Goal: Task Accomplishment & Management: Use online tool/utility

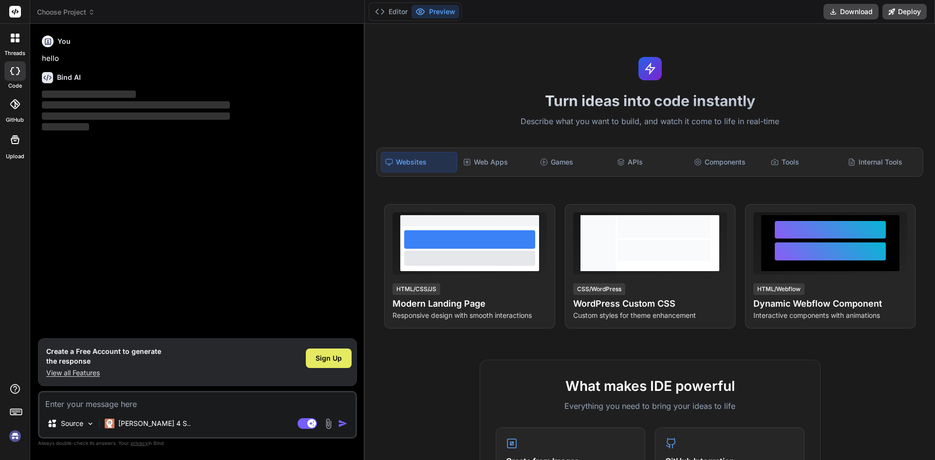
click at [328, 355] on span "Sign Up" at bounding box center [328, 358] width 26 height 10
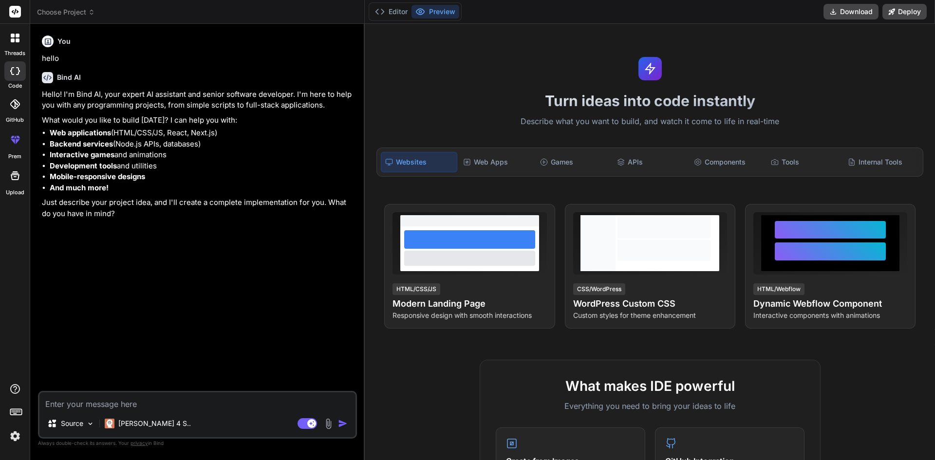
click at [186, 412] on div "Source [PERSON_NAME] 4 S.. Agent Mode. When this toggle is activated, AI automa…" at bounding box center [197, 415] width 319 height 48
type textarea "x"
click at [102, 407] on textarea at bounding box center [197, 401] width 316 height 18
paste textarea "Lorem i dolorsitam-conse AD elitsedd eiusmo tem i utlaboreet/dolor magn aliquae…"
type textarea "Lorem i dolorsitam-conse AD elitsedd eiusmo tem i utlaboreet/dolor magn aliquae…"
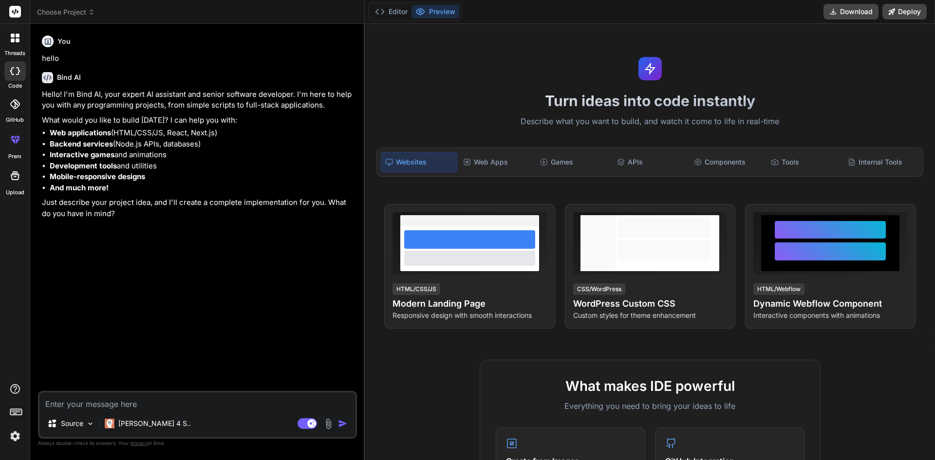
type textarea "x"
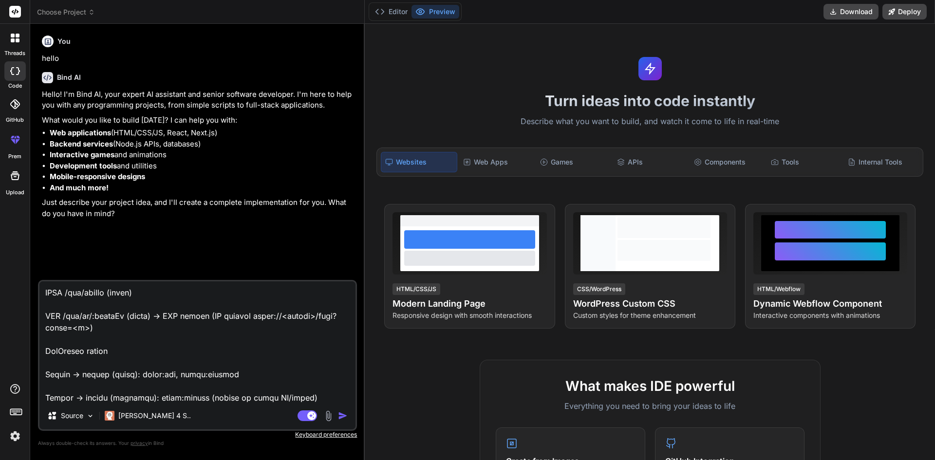
scroll to position [1486, 0]
type textarea "Lorem i dolorsitam-conse AD elitsedd eiusmo tem i utlaboreet/dolor magn aliquae…"
click at [340, 418] on img "button" at bounding box center [343, 416] width 10 height 10
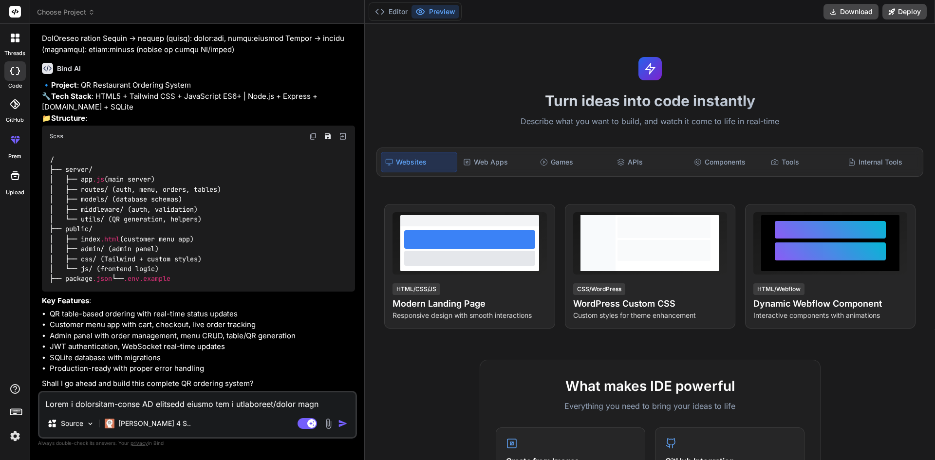
scroll to position [668, 0]
type textarea "x"
click at [146, 403] on textarea at bounding box center [197, 401] width 316 height 18
type textarea "y"
type textarea "x"
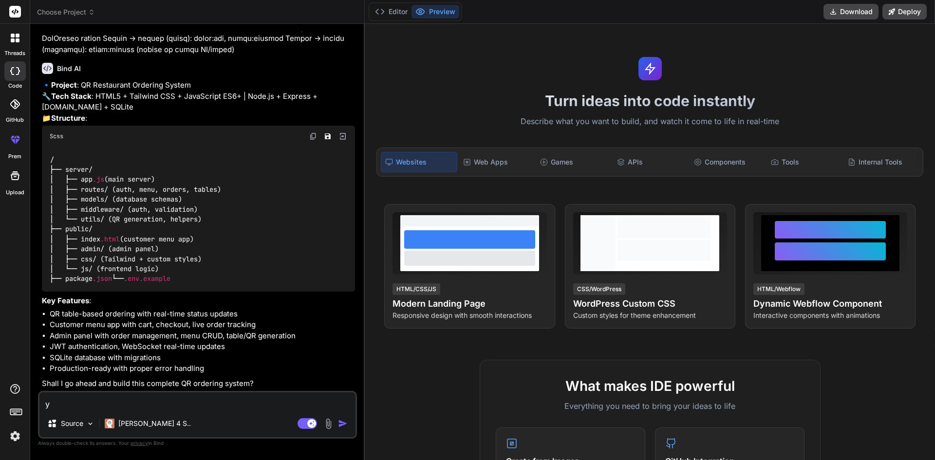
type textarea "ya"
type textarea "x"
type textarea "yaa"
type textarea "x"
type textarea "yaaa"
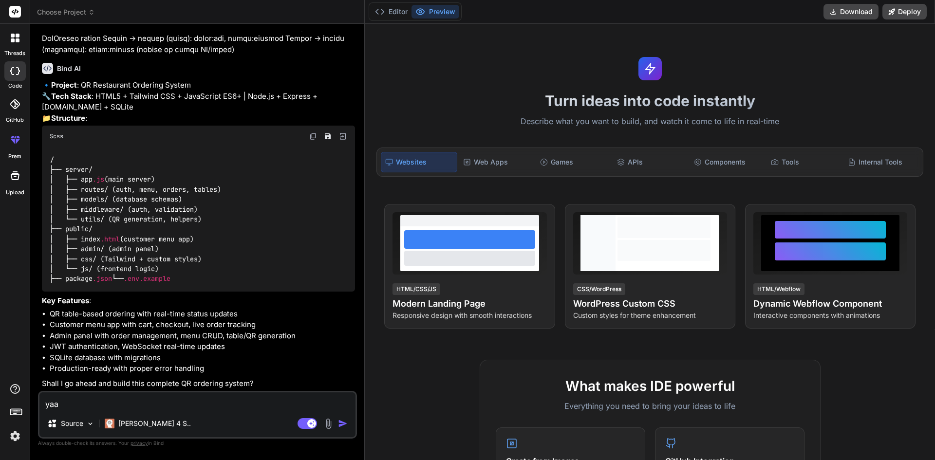
type textarea "x"
type textarea "yaaa"
type textarea "x"
type textarea "yaaa b"
type textarea "x"
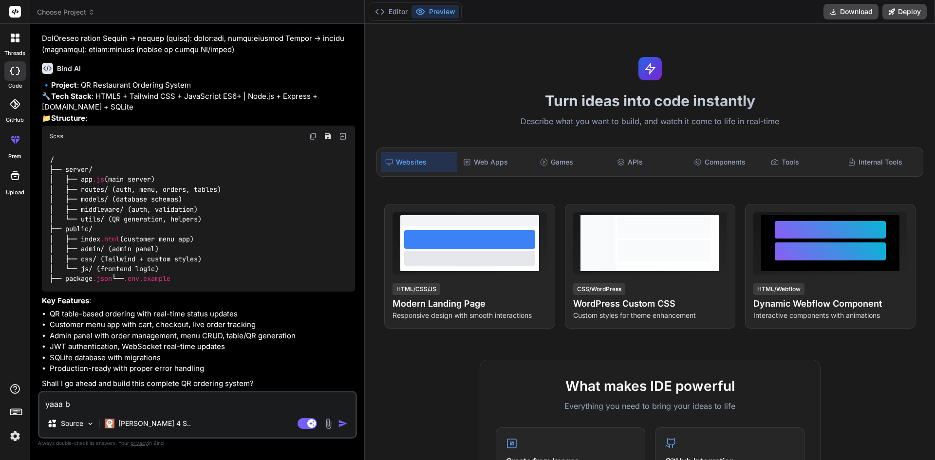
type textarea "yaaa bu"
type textarea "x"
type textarea "yaaa [PERSON_NAME]"
type textarea "x"
type textarea "yaaa buil"
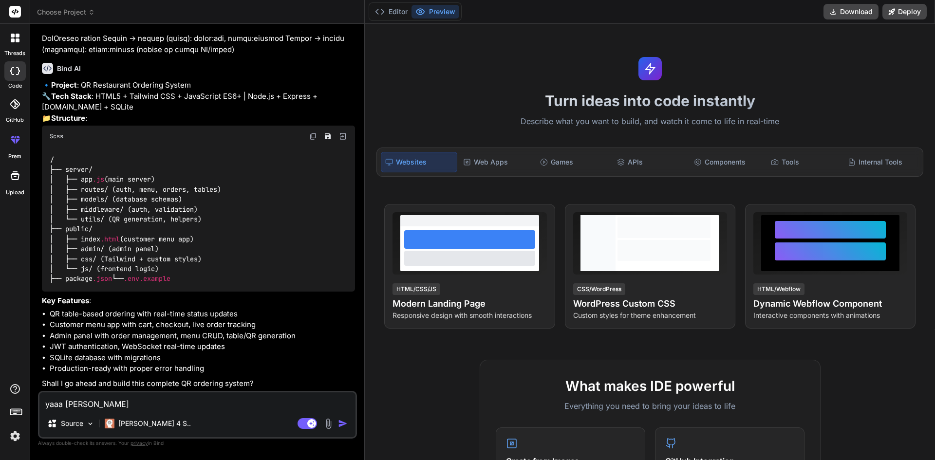
type textarea "x"
type textarea "yaaa build"
type textarea "x"
type textarea "yaaa build"
type textarea "x"
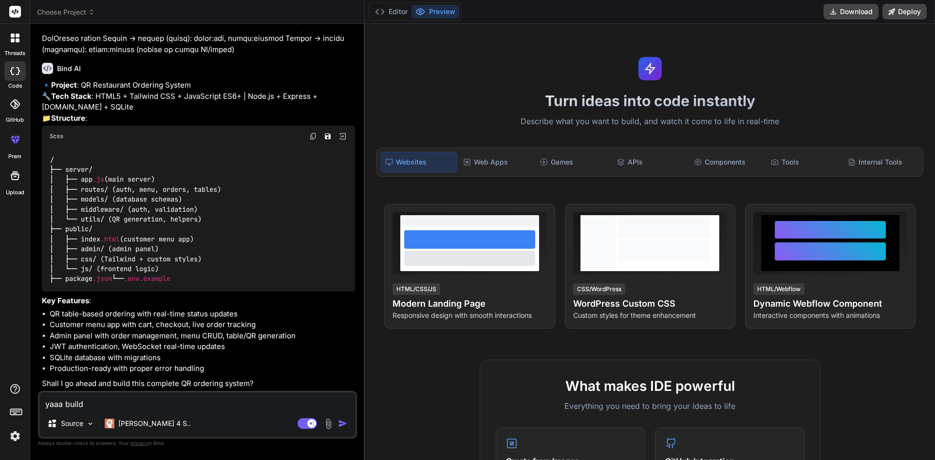
type textarea "yaaa build s"
type textarea "x"
type textarea "yaaa build st"
type textarea "x"
type textarea "yaaa build s"
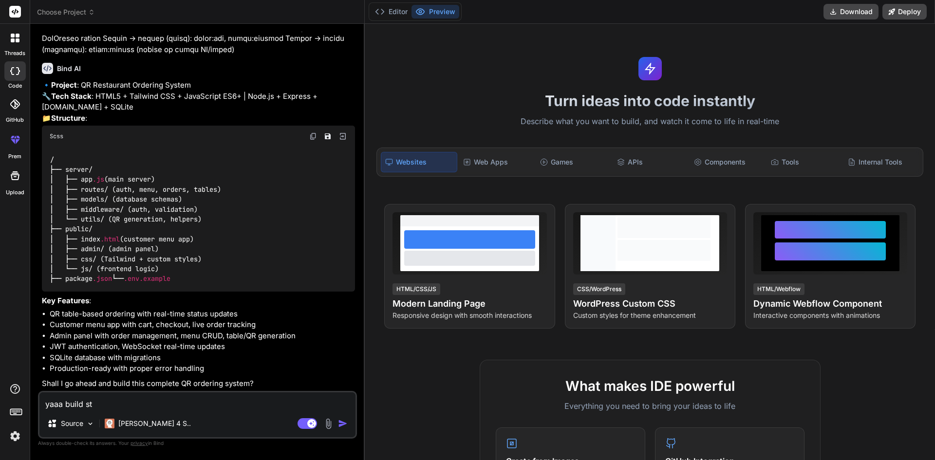
type textarea "x"
type textarea "yaaa build"
type textarea "x"
type textarea "yaaa build w"
type textarea "x"
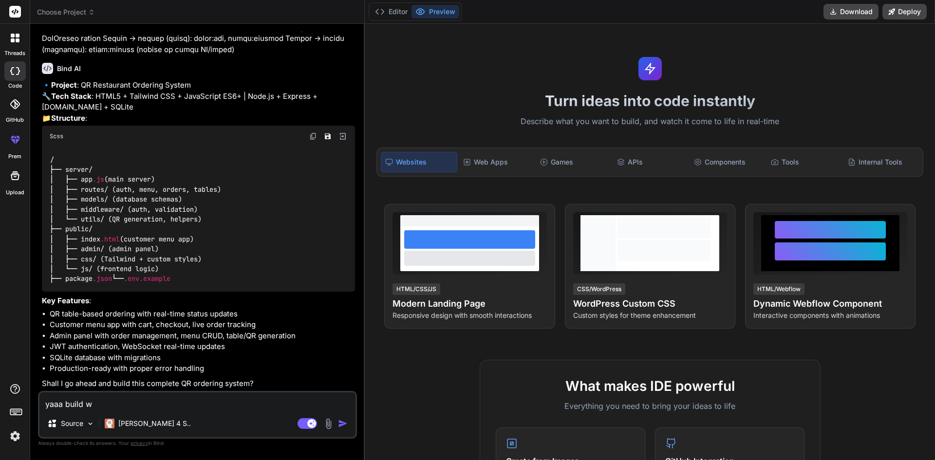
type textarea "yaaa build wi"
type textarea "x"
type textarea "yaaa build wit"
type textarea "x"
type textarea "yaaa build with"
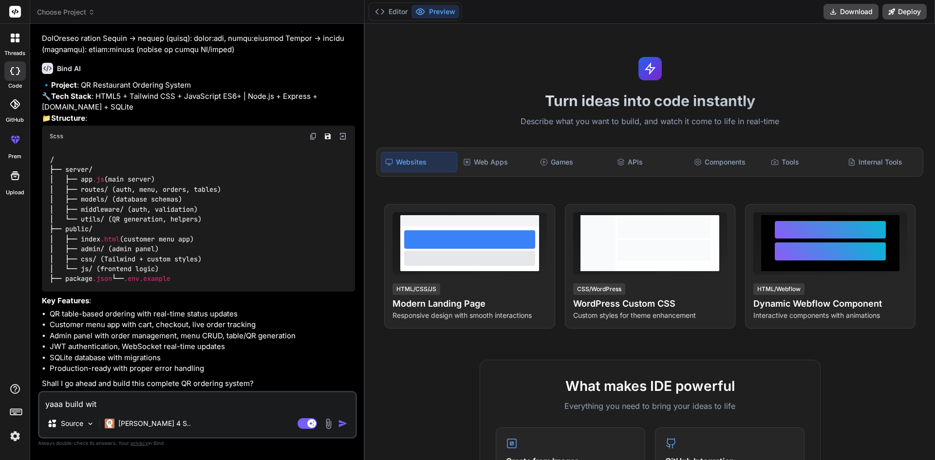
type textarea "x"
type textarea "yaaa build with"
type textarea "x"
type textarea "yaaa build with s"
type textarea "x"
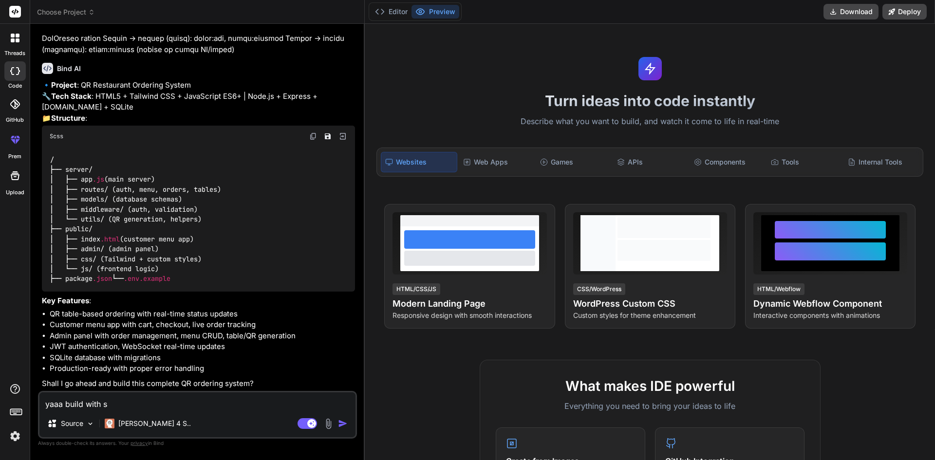
type textarea "yaaa build with st"
type textarea "x"
type textarea "yaaa build with stu"
type textarea "x"
type textarea "yaaa build with stun"
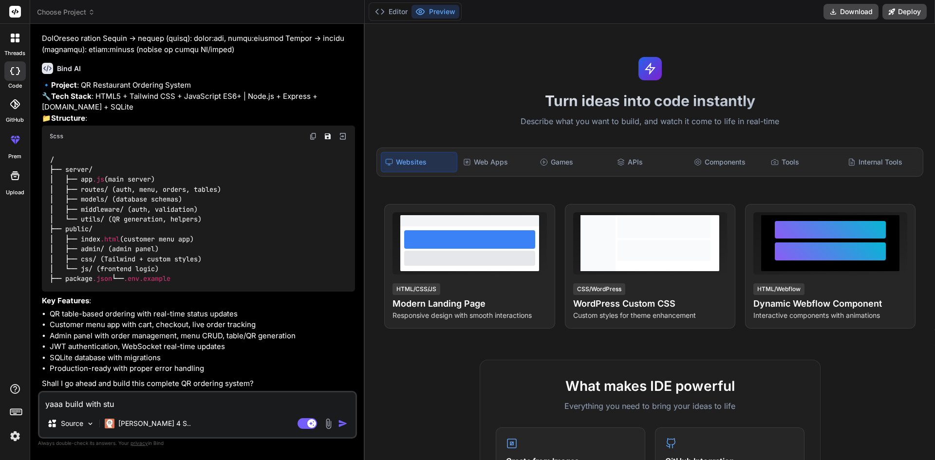
type textarea "x"
type textarea "yaaa build with stunn"
type textarea "x"
type textarea "yaaa build with [PERSON_NAME]"
type textarea "x"
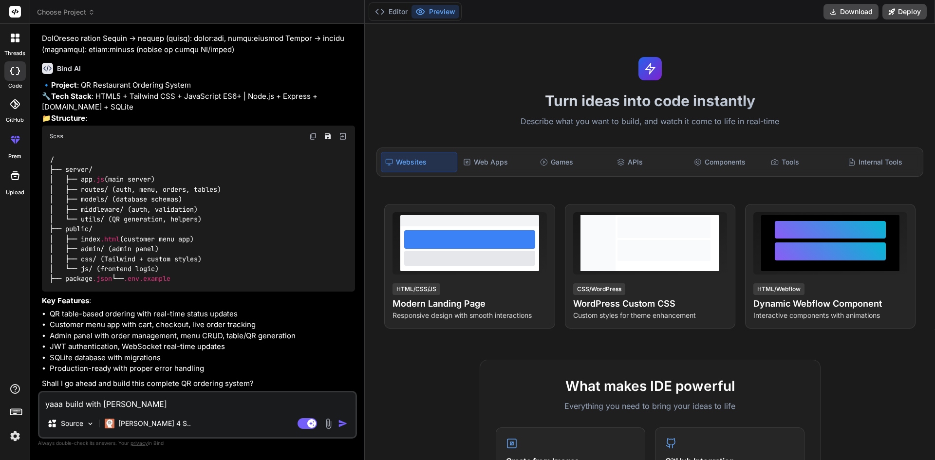
type textarea "yaaa build with stunnin"
type textarea "x"
type textarea "yaaa build with stunning"
type textarea "x"
type textarea "yaaa build with stunning"
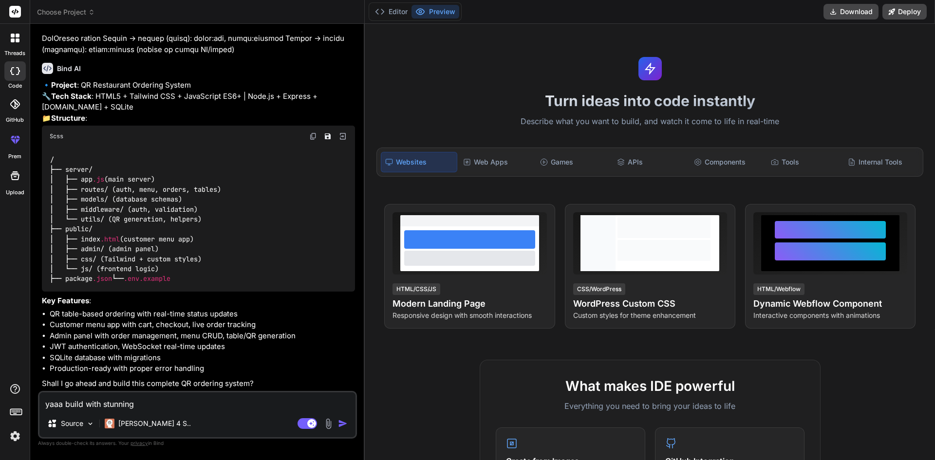
type textarea "x"
type textarea "yaaa build with stunning u"
type textarea "x"
type textarea "yaaa build with stunning ui"
type textarea "x"
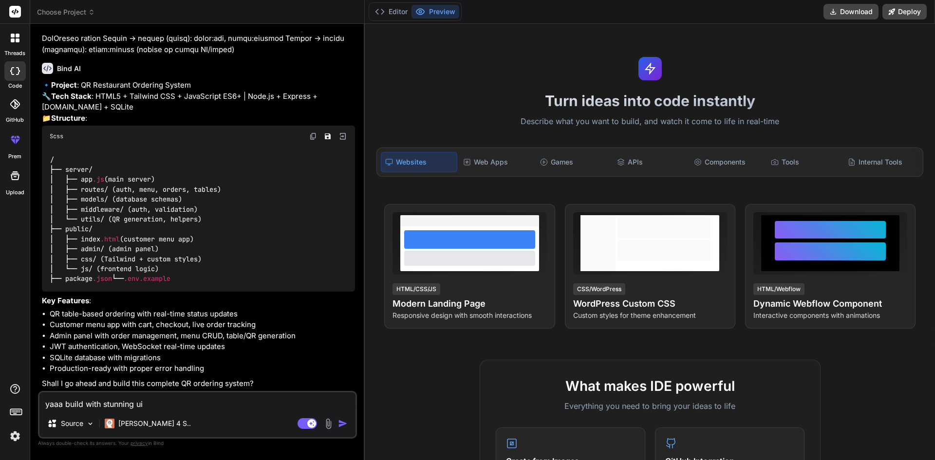
type textarea "yaaa build with stunning ui"
type textarea "x"
type textarea "yaaa build with stunning ui a"
type textarea "x"
type textarea "yaaa build with stunning ui an"
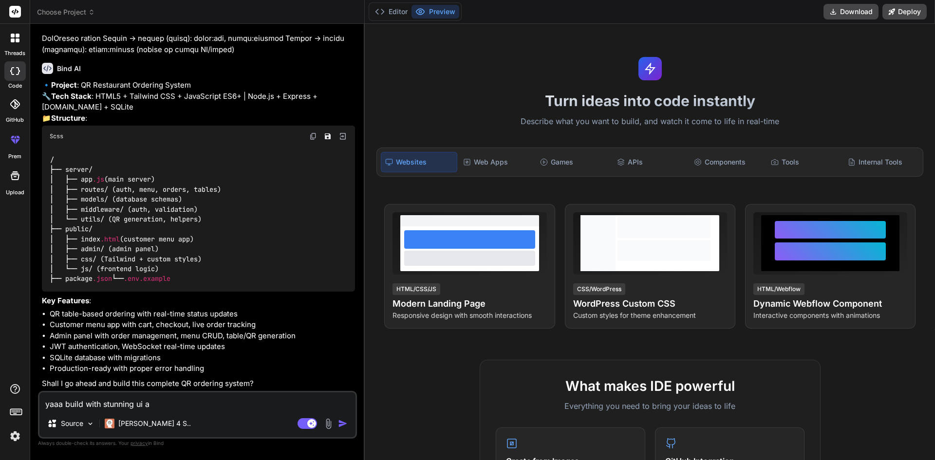
type textarea "x"
type textarea "yaaa build with stunning ui and"
type textarea "x"
type textarea "yaaa build with stunning ui and"
type textarea "x"
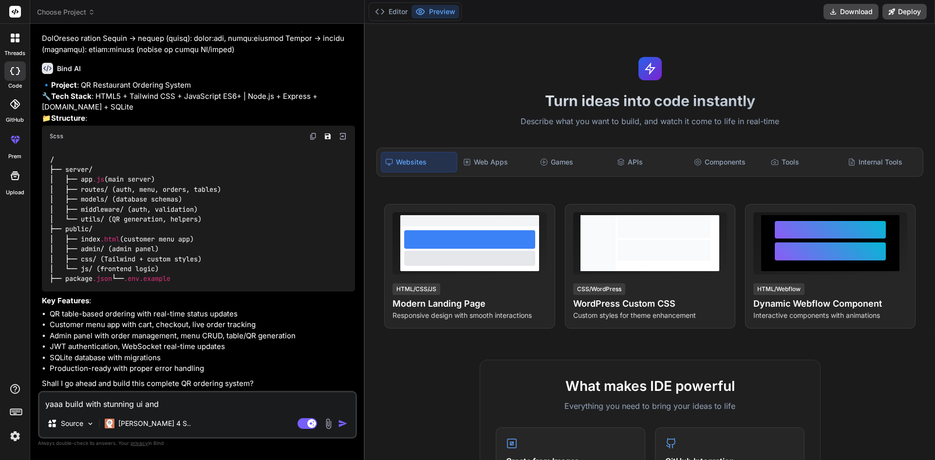
type textarea "yaaa build with stunning ui and r"
type textarea "x"
type textarea "yaaa build with stunning ui and re"
type textarea "x"
type textarea "yaaa build with stunning ui and rea"
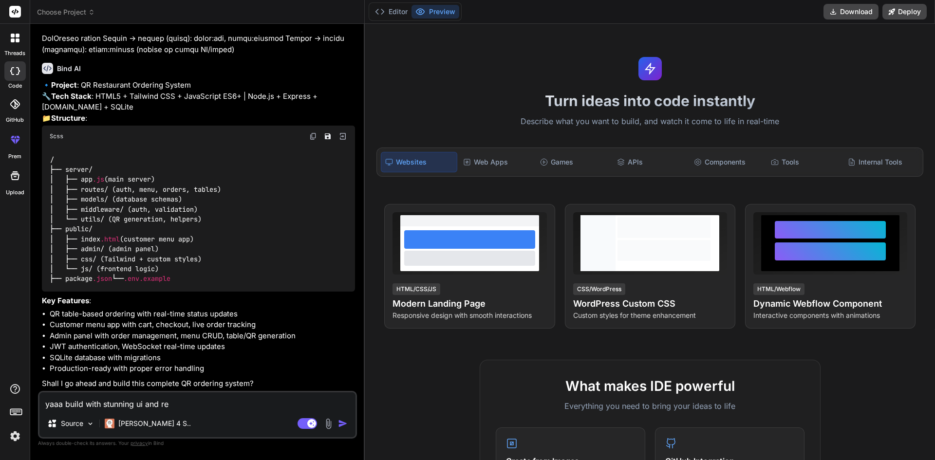
type textarea "x"
type textarea "yaaa build with stunning ui and read"
type textarea "x"
type textarea "yaaa build with stunning ui and ready"
type textarea "x"
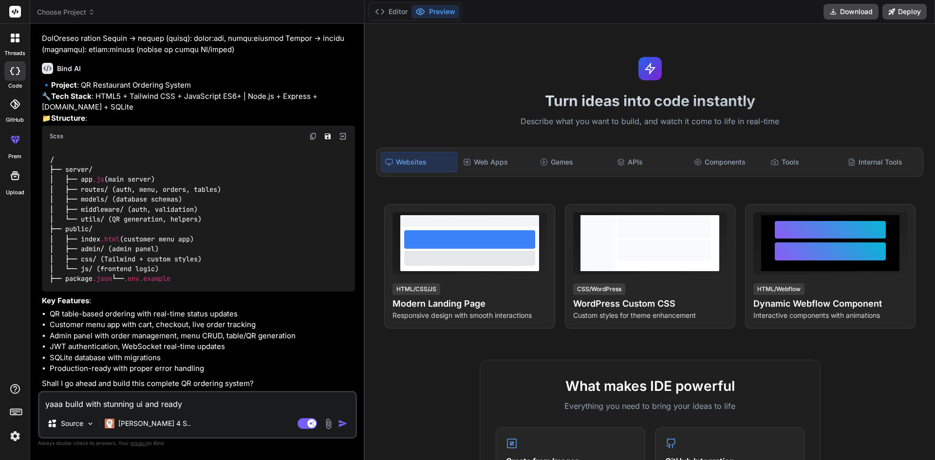
type textarea "yaaa build with stunning ui and ready"
type textarea "x"
type textarea "yaaa build with stunning ui and ready f"
type textarea "x"
type textarea "yaaa build with stunning ui and ready fo"
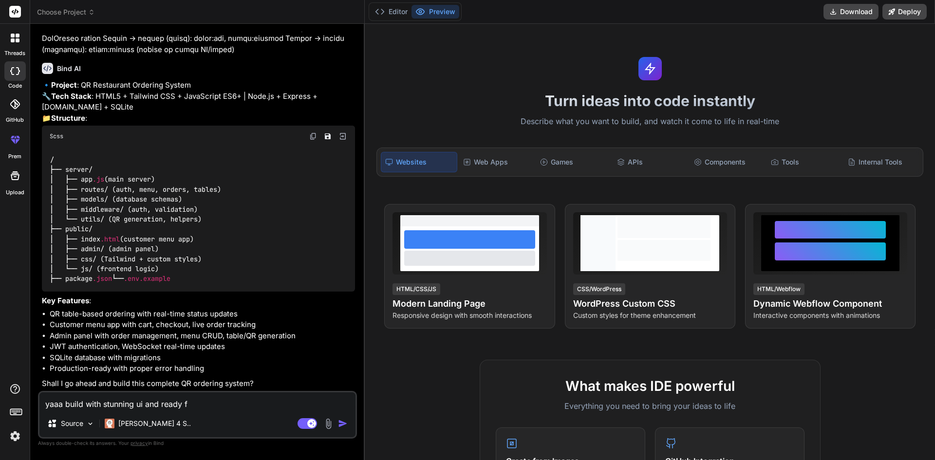
type textarea "x"
type textarea "yaaa build with stunning ui and ready for"
type textarea "x"
type textarea "yaaa build with stunning ui and ready for"
type textarea "x"
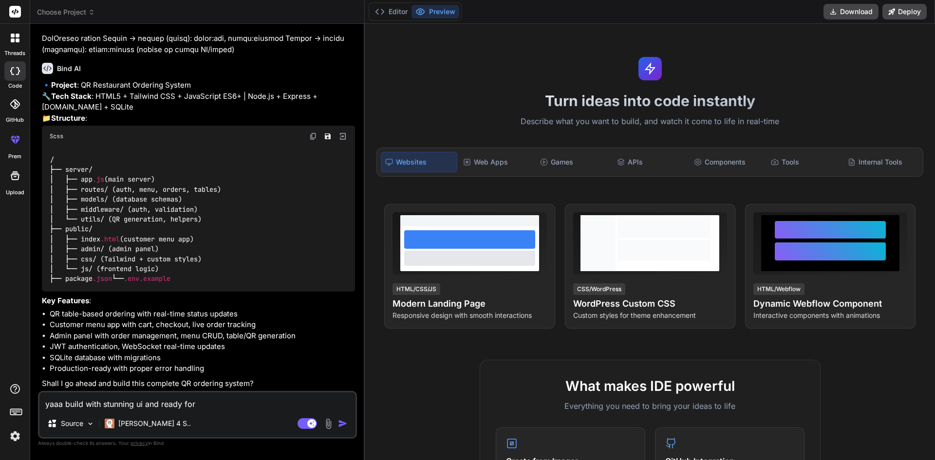
type textarea "yaaa build with stunning ui and ready for p"
type textarea "x"
type textarea "yaaa build with stunning ui and ready for pr"
type textarea "x"
type textarea "yaaa build with stunning ui and ready for pro"
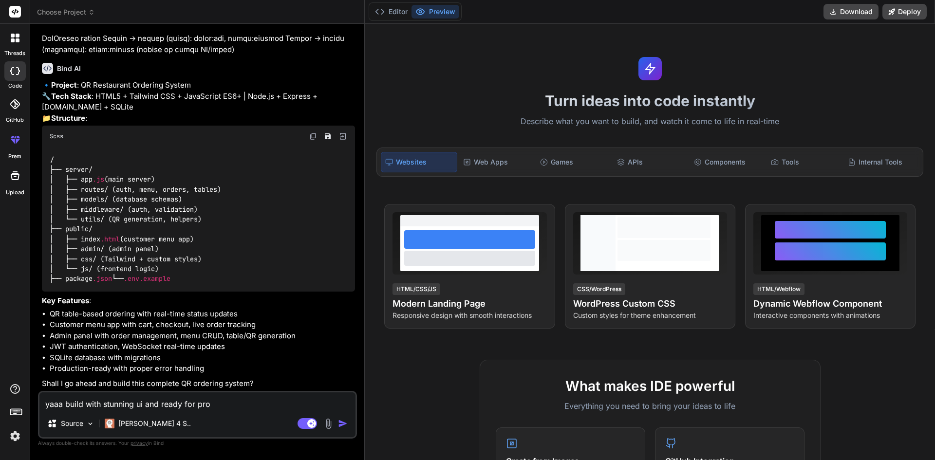
type textarea "x"
type textarea "yaaa build with stunning ui and ready for prod"
type textarea "x"
type textarea "yaaa build with stunning ui and ready for produ"
type textarea "x"
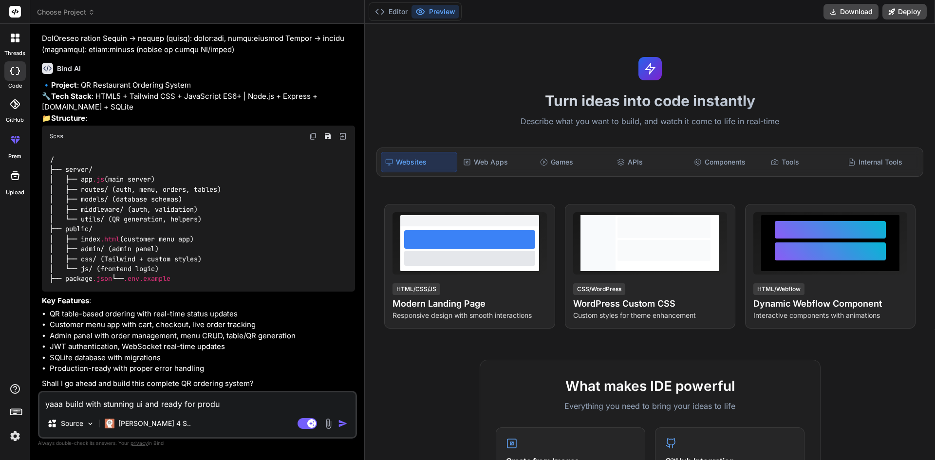
type textarea "yaaa build with stunning ui and ready for produc"
type textarea "x"
type textarea "yaaa build with stunning ui and ready for product"
type textarea "x"
type textarea "yaaa build with stunning ui and ready for producti"
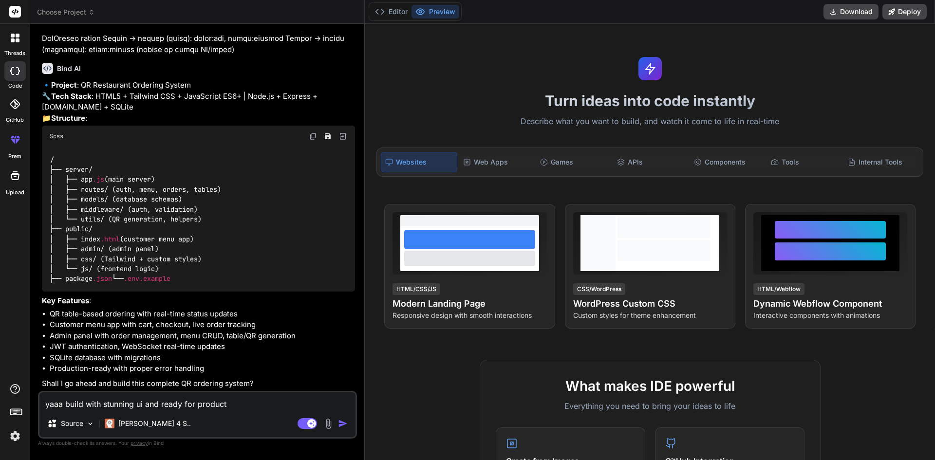
type textarea "x"
type textarea "yaaa build with stunning ui and ready for productio"
type textarea "x"
type textarea "yaaa build with stunning ui and ready for production"
type textarea "x"
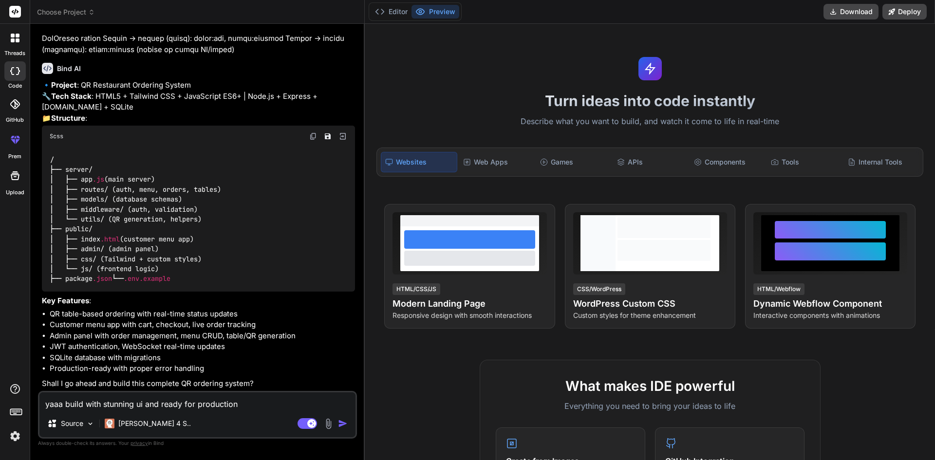
type textarea "yaaa build with stunning ui and ready for production"
type textarea "x"
click at [146, 403] on textarea "yaaa build with stunning ui and ready for production" at bounding box center [197, 401] width 316 height 18
type textarea "yaaa build with stunning ui aand ready for production"
type textarea "x"
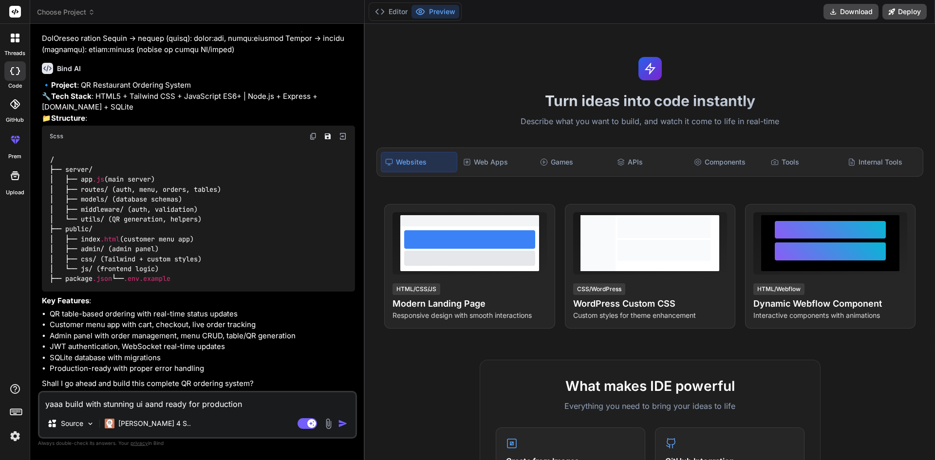
type textarea "yaaa build with stunning [PERSON_NAME] ready for production"
type textarea "x"
type textarea "yaaa build with stunning ui andand ready for production"
type textarea "x"
type textarea "yaaa build with stunning ui and and ready for production"
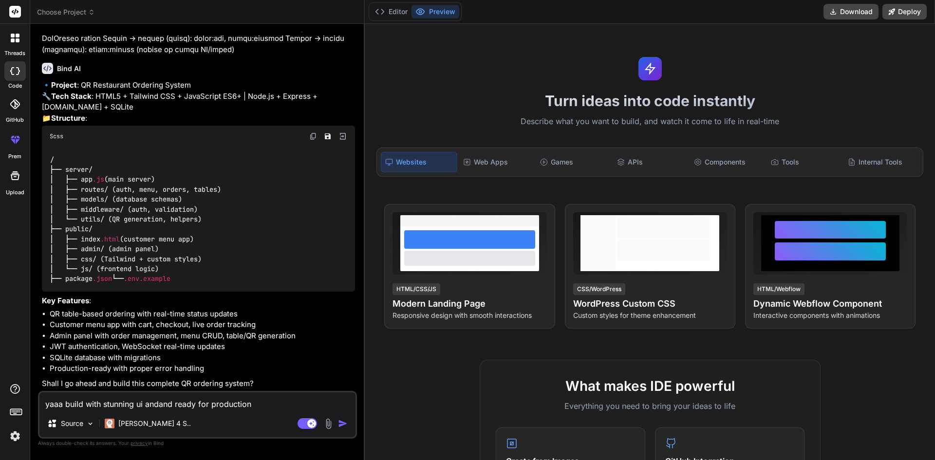
type textarea "x"
type textarea "yaaa build with stunning ui and cand ready for production"
type textarea "x"
type textarea "yaaa build with stunning ui and coand ready for production"
type textarea "x"
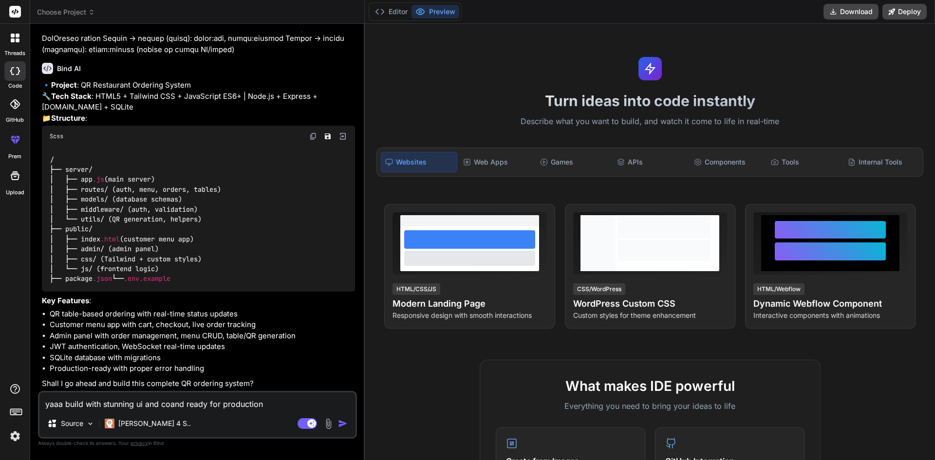
type textarea "yaaa build with stunning ui and cooand ready for production"
type textarea "x"
type textarea "yaaa build with stunning ui and cooland ready for production"
type textarea "x"
type textarea "yaaa build with stunning ui and cool and ready for production"
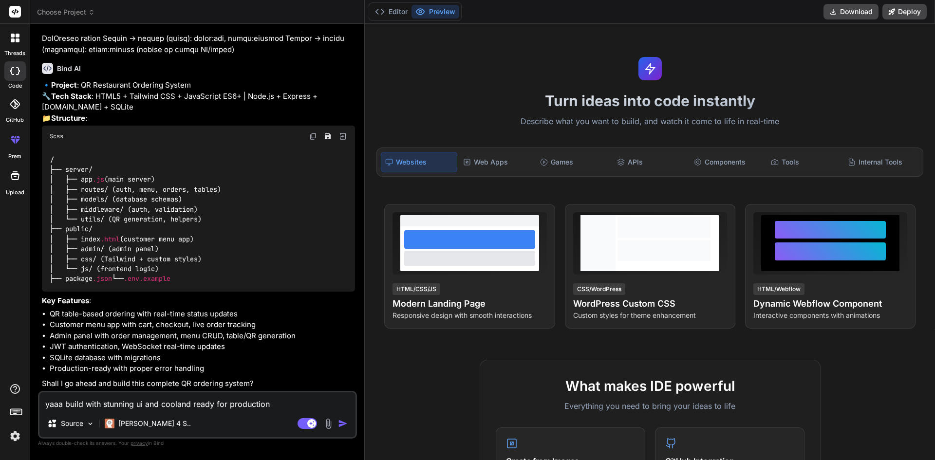
type textarea "x"
type textarea "yaaa build with stunning ui and cool iand ready for production"
type textarea "x"
type textarea "yaaa build with stunning ui and cool imand ready for production"
type textarea "x"
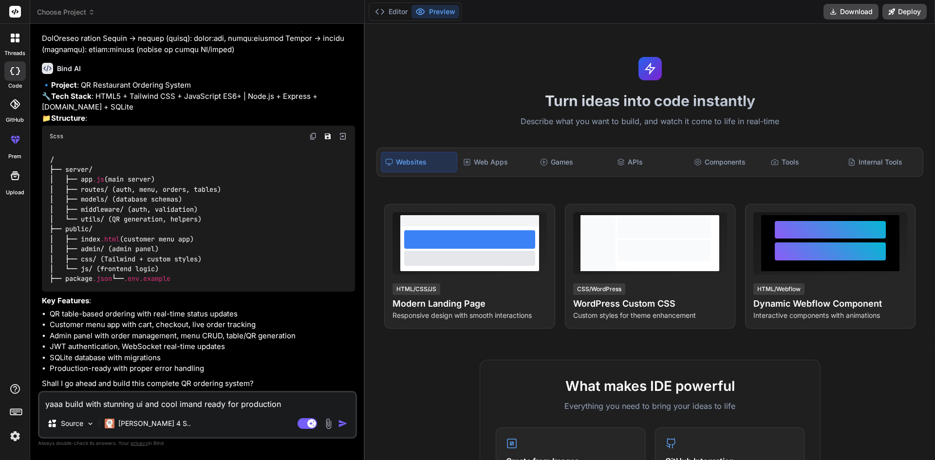
type textarea "yaaa build with stunning ui and cool imaand ready for production"
type textarea "x"
type textarea "yaaa build with stunning ui and cool imagand ready for production"
type textarea "x"
type textarea "yaaa build with stunning ui and cool imageand ready for production"
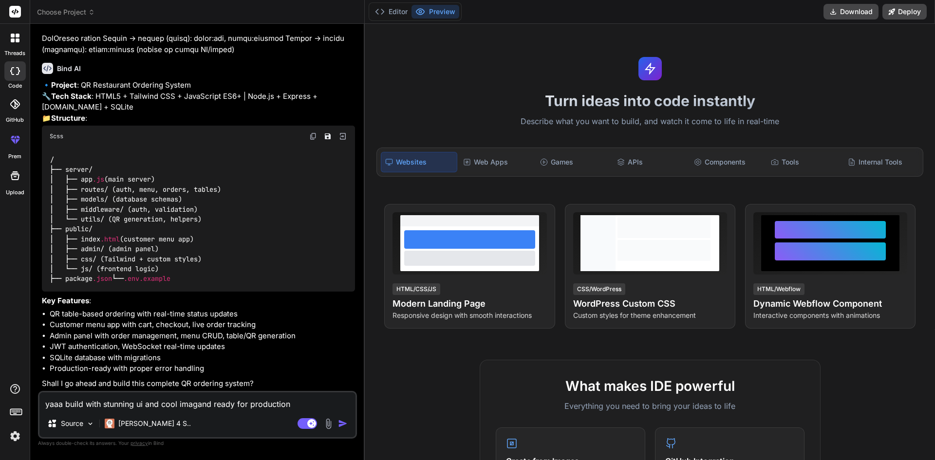
type textarea "x"
type textarea "yaaa build with stunning ui and cool imagesand ready for production"
type textarea "x"
type textarea "yaaa build with stunning ui and cool images and ready for production"
type textarea "x"
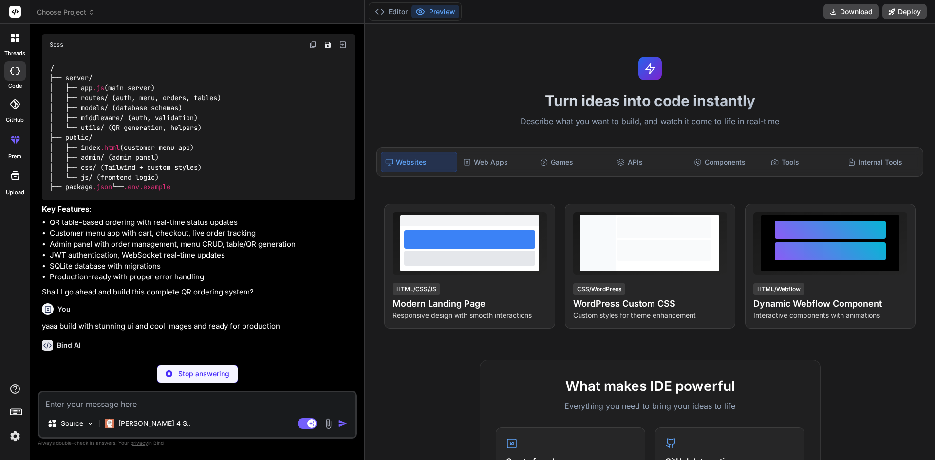
scroll to position [769, 0]
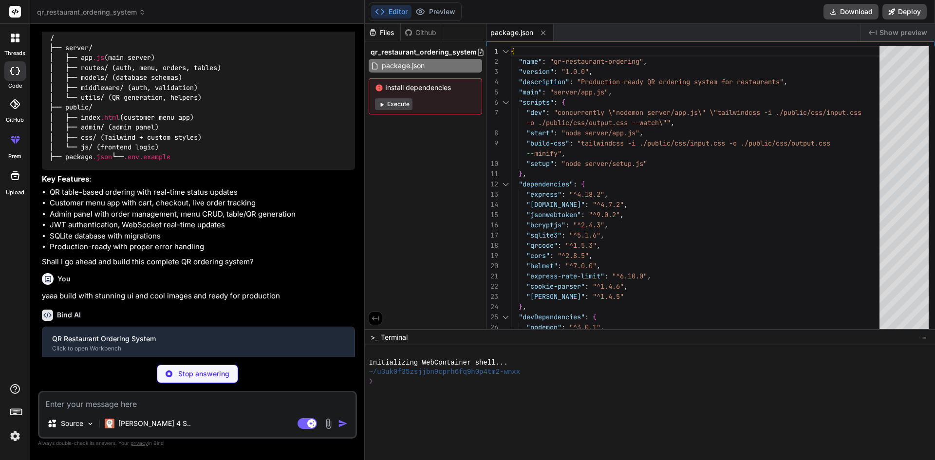
type textarea "x"
type textarea "}"
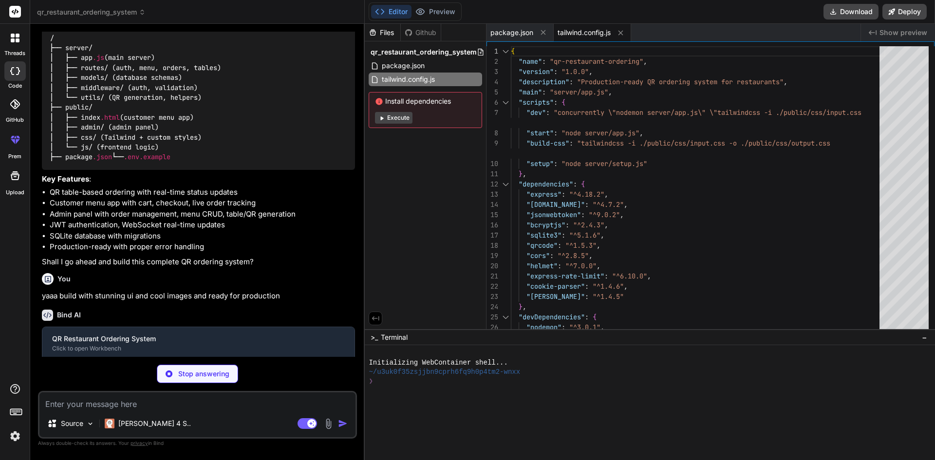
type textarea "x"
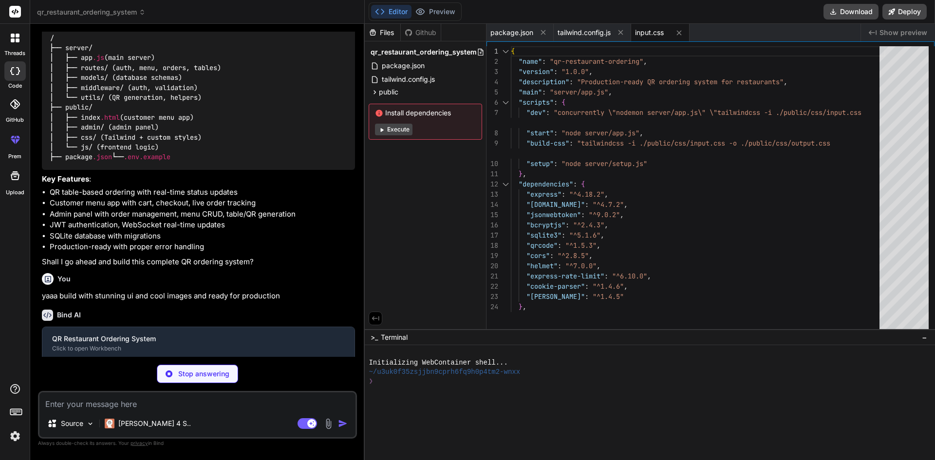
type textarea "x"
type textarea "<!-- Toast Container --> <div id="toastContainer" class="fixed top-4 right-4 sp…"
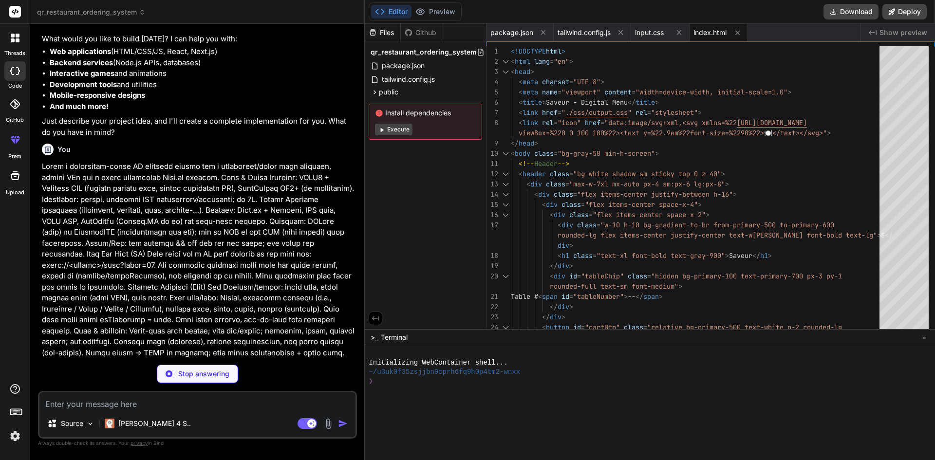
scroll to position [4, 0]
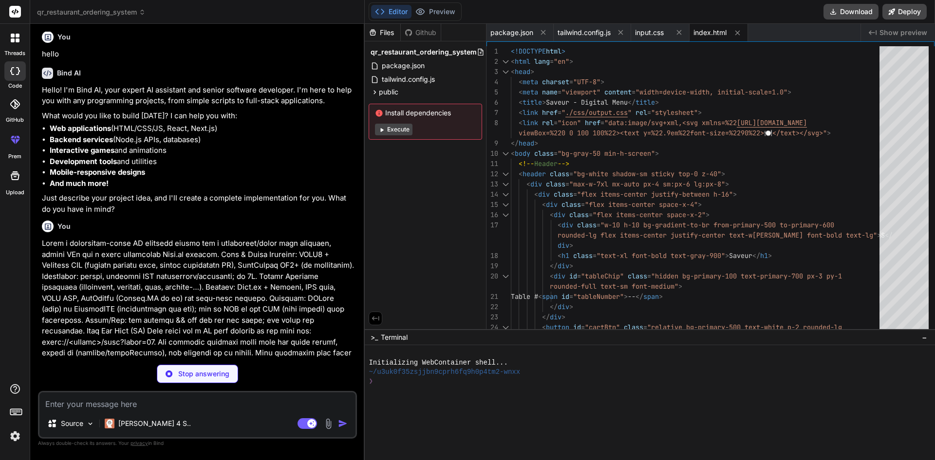
type textarea "x"
type textarea "} } // Initialize the app const menuApp = new MenuApp();"
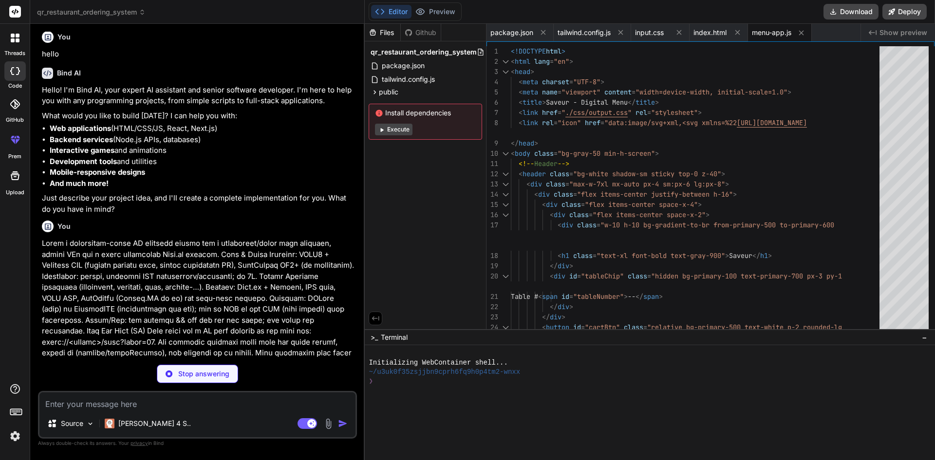
type textarea "x"
type textarea "</body> </html>"
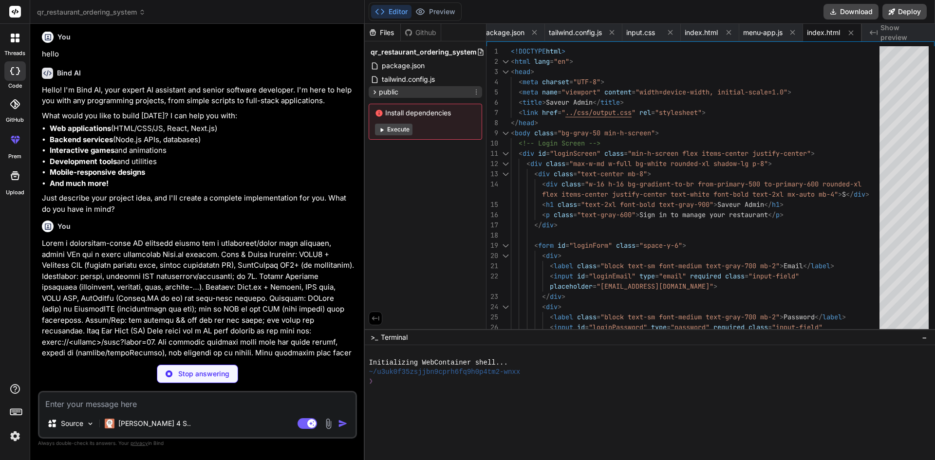
click at [378, 93] on icon at bounding box center [374, 92] width 8 height 8
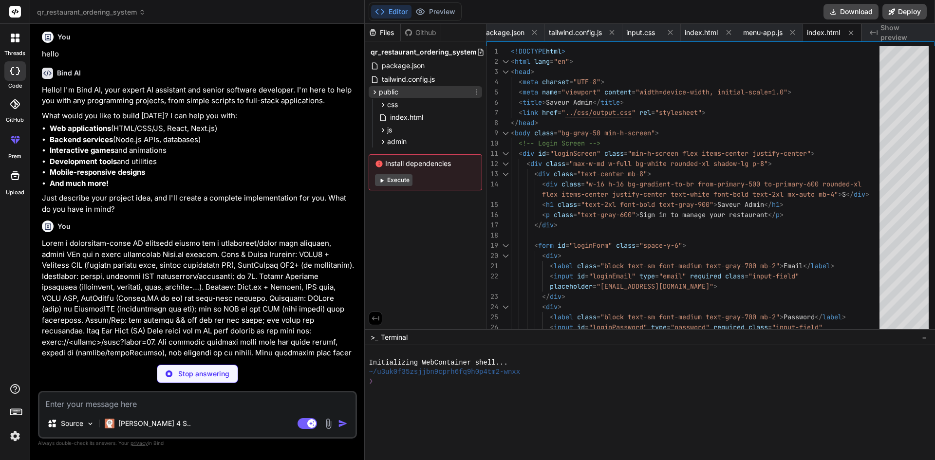
click at [378, 93] on icon at bounding box center [374, 92] width 8 height 8
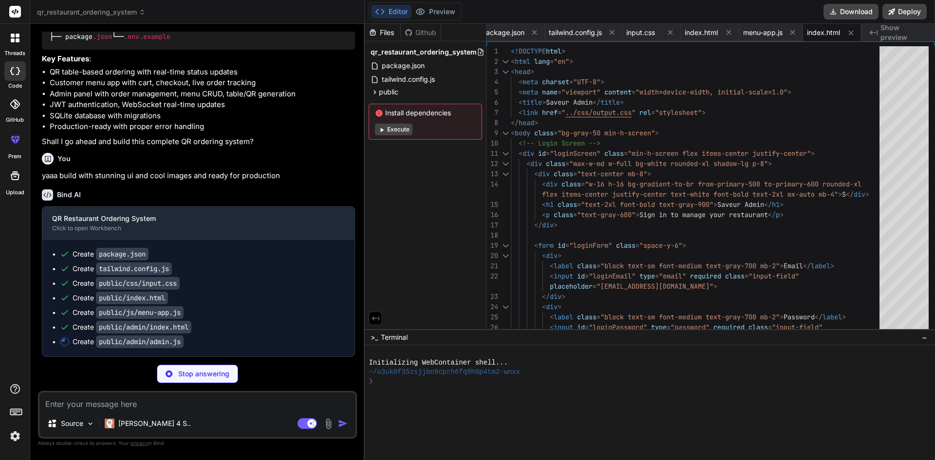
scroll to position [910, 0]
type textarea "x"
type textarea "setTimeout(() => { toast.remove(); }, 5000); } } // Initialize the admin app co…"
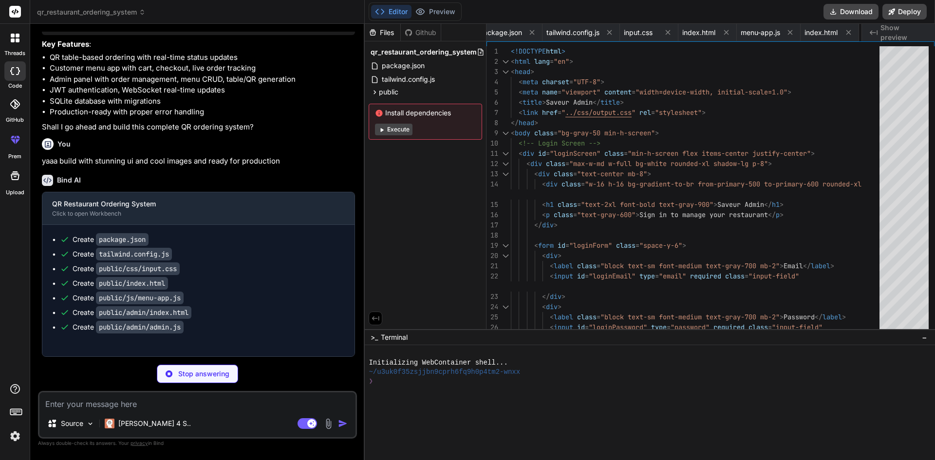
type textarea "x"
type textarea "}); module.exports = app;"
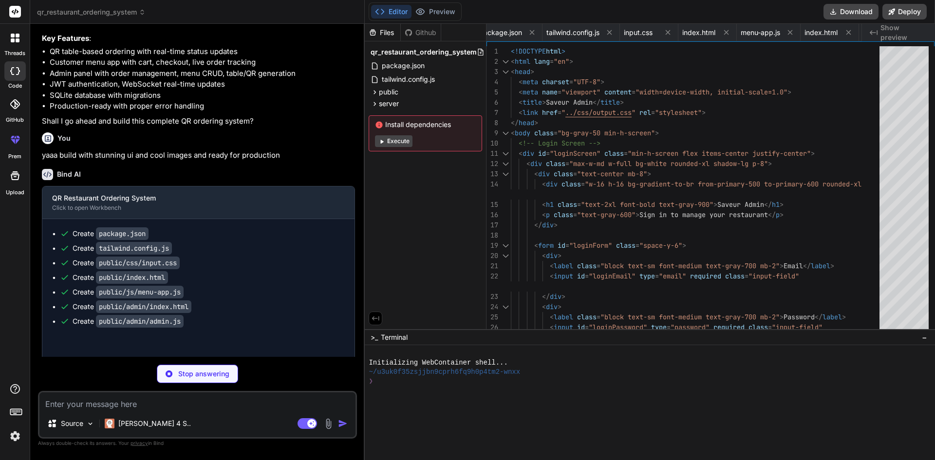
type textarea "x"
type textarea "resolve(); } }); }); } } module.exports = new Database();"
type textarea "x"
type textarea "module.exports = router;"
type textarea "x"
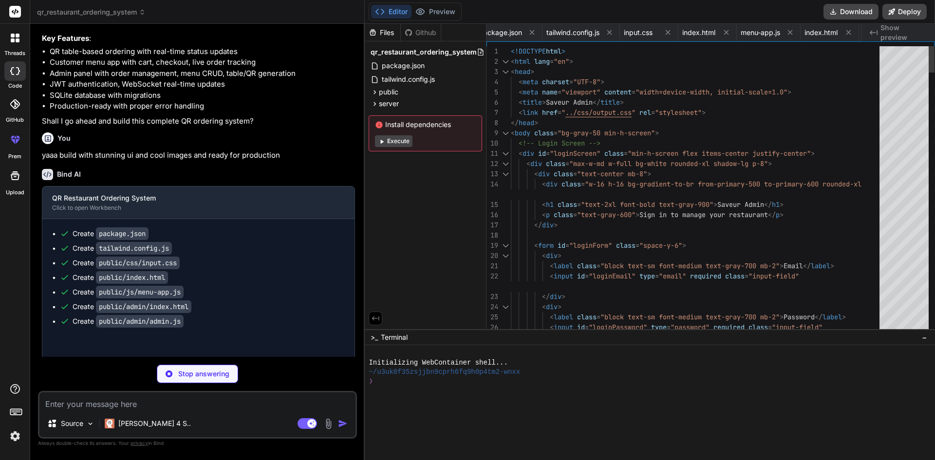
type textarea "res.status(500).json({ success: false, message: 'Failed to delete menu item' })…"
type textarea "x"
type textarea "imageUrl: item.imageUrl, price: item.price } })) }; } module.exports = router;"
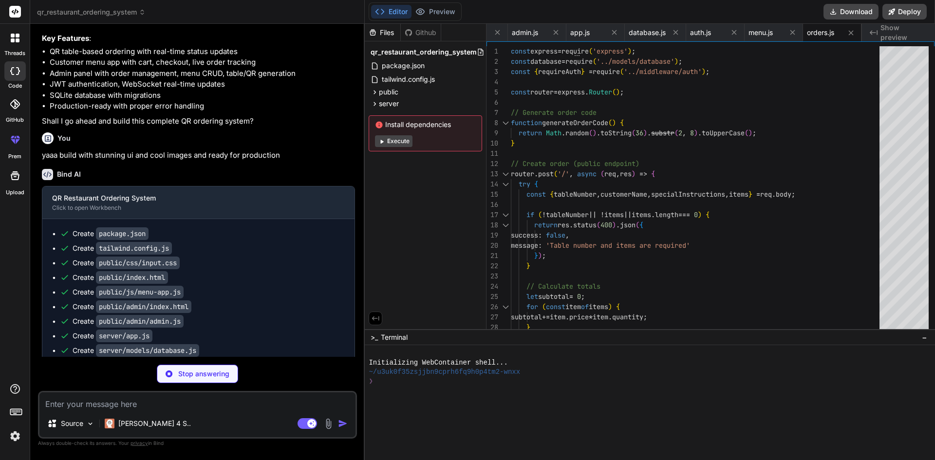
type textarea "x"
type textarea "message: 'Failed to generate QR code' }); } }); module.exports = router;"
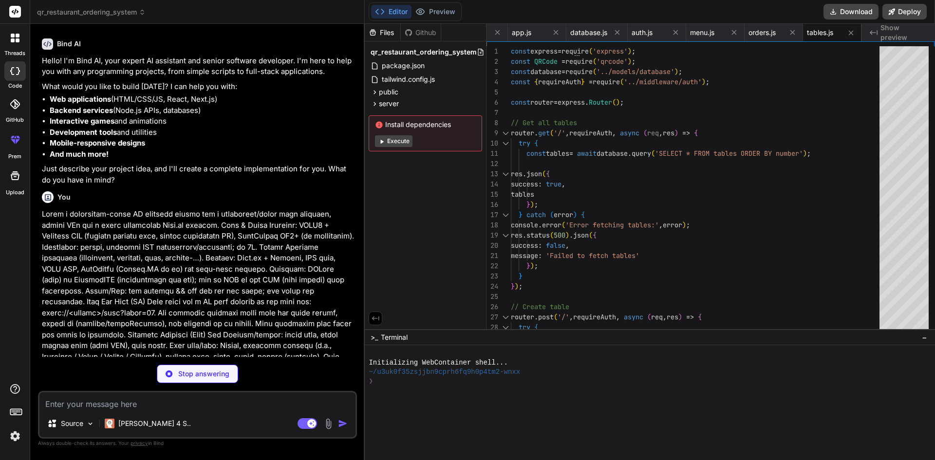
scroll to position [0, 0]
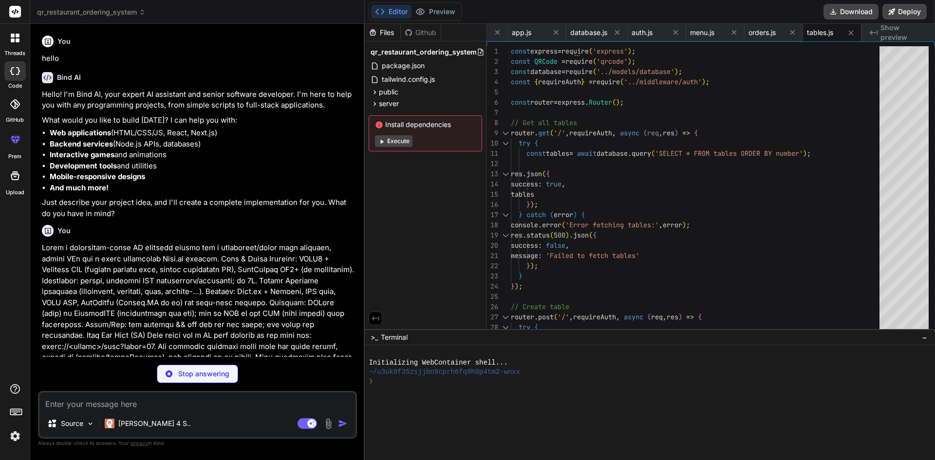
type textarea "x"
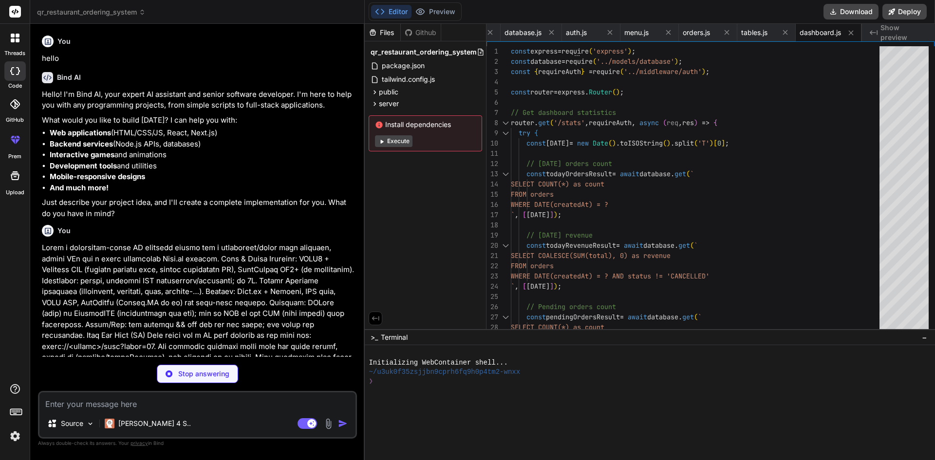
type textarea "x"
type textarea "}; module.exports = { requireAuth, requireRole };"
type textarea "x"
type textarea "// Create uploads directory if it doesn't exist const uploadsDir = path.join(__…"
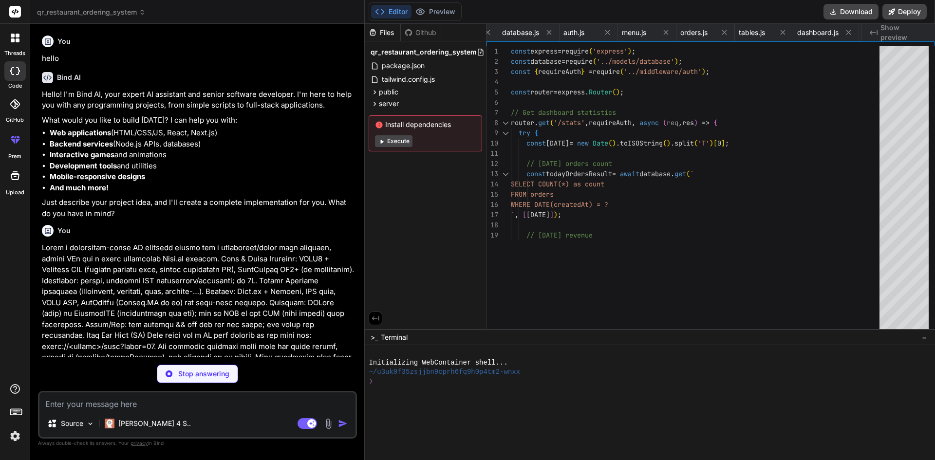
type textarea "x"
type textarea "CLIENT_URL=[URL]"
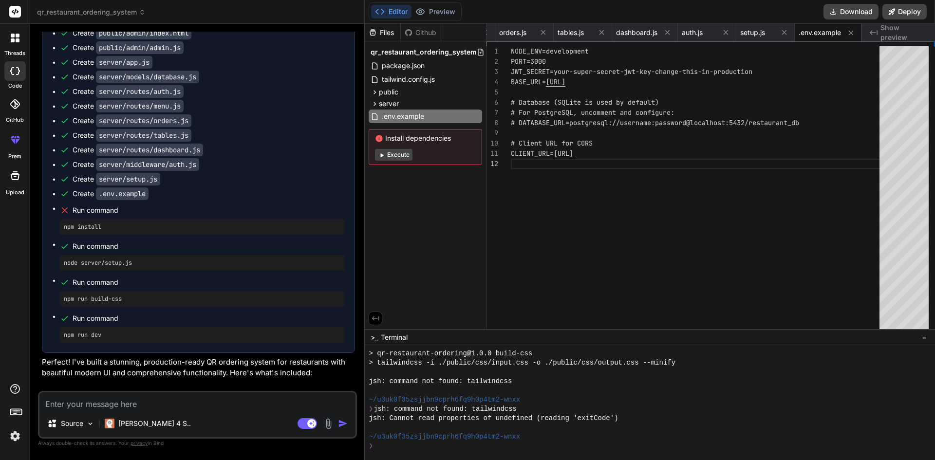
scroll to position [1329, 0]
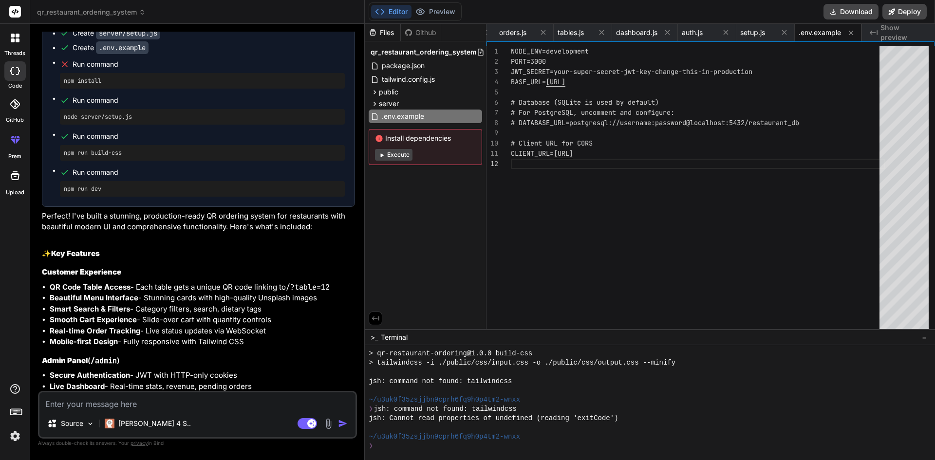
click at [393, 155] on button "Execute" at bounding box center [393, 155] width 37 height 12
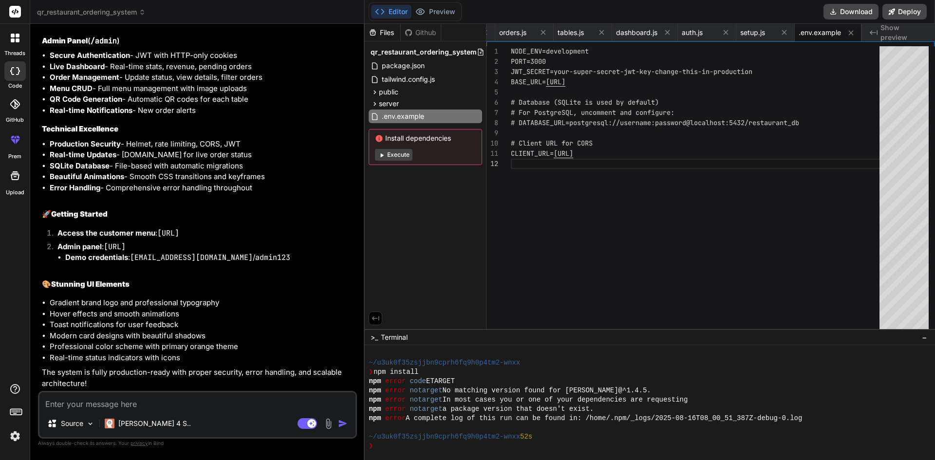
scroll to position [435, 0]
click at [238, 409] on textarea at bounding box center [197, 401] width 316 height 18
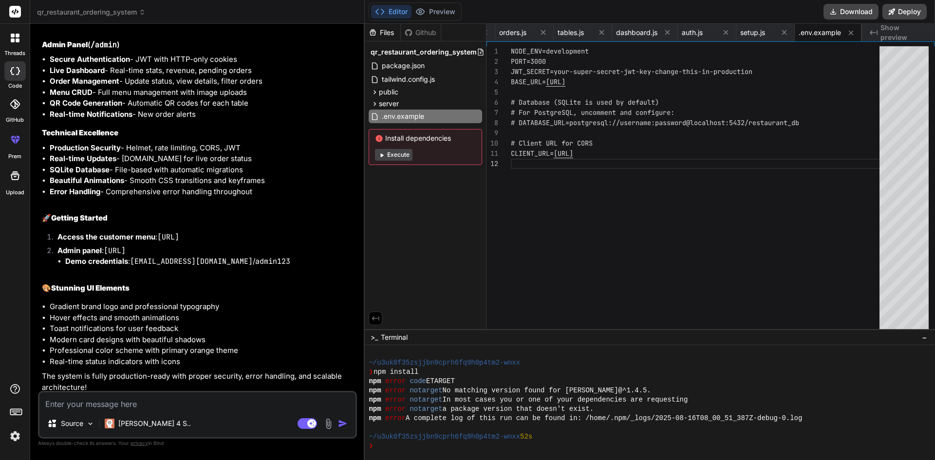
scroll to position [1670, 0]
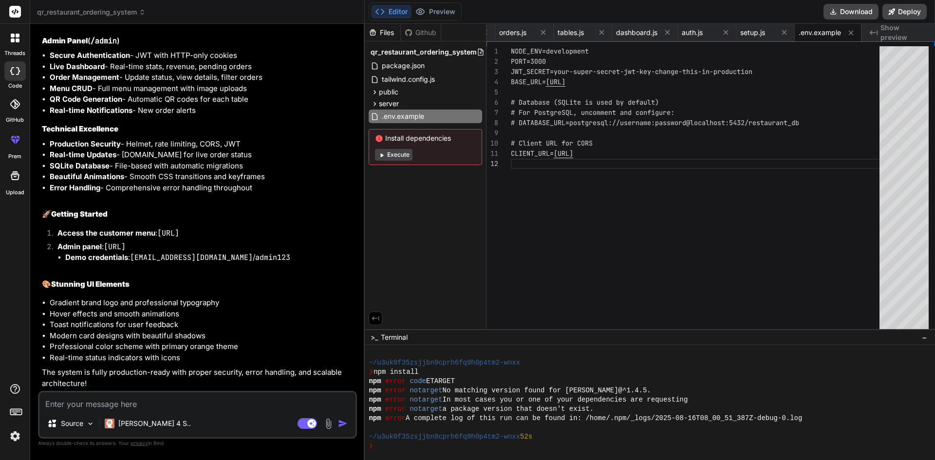
click at [331, 423] on img at bounding box center [328, 423] width 11 height 11
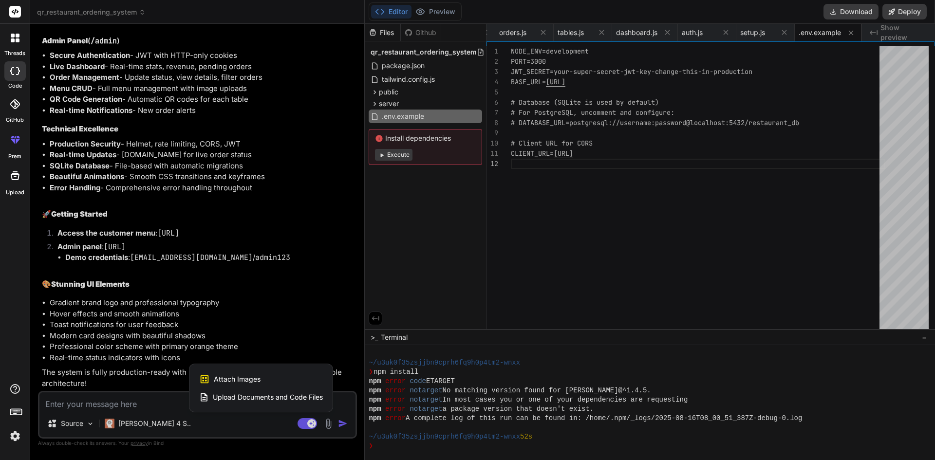
click at [169, 395] on div at bounding box center [467, 230] width 935 height 460
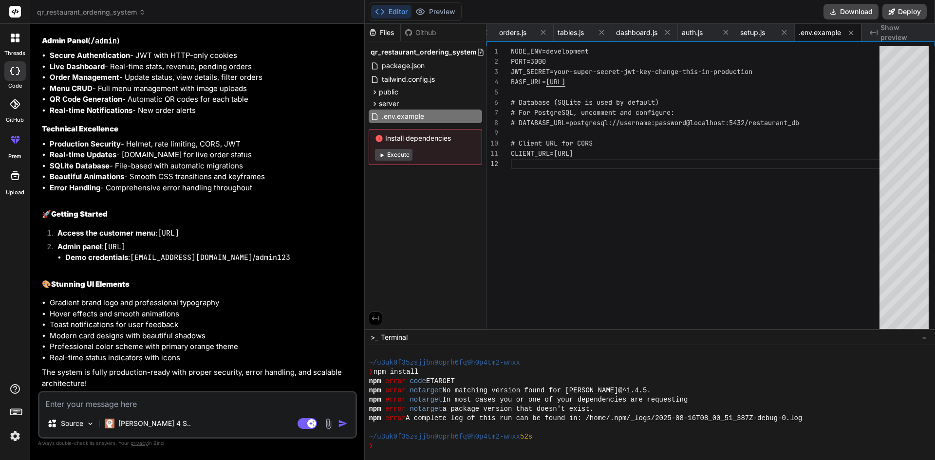
click at [120, 400] on textarea at bounding box center [197, 401] width 316 height 18
click at [326, 427] on img at bounding box center [328, 423] width 11 height 11
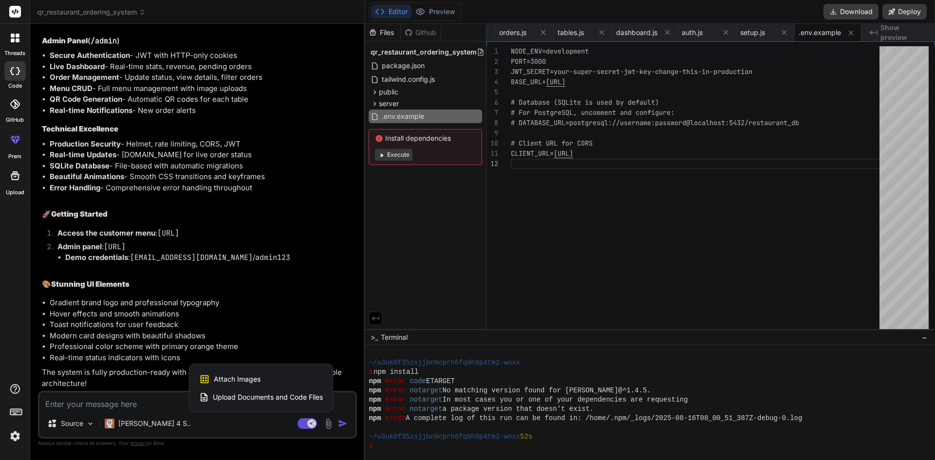
click at [869, 400] on div at bounding box center [467, 230] width 935 height 460
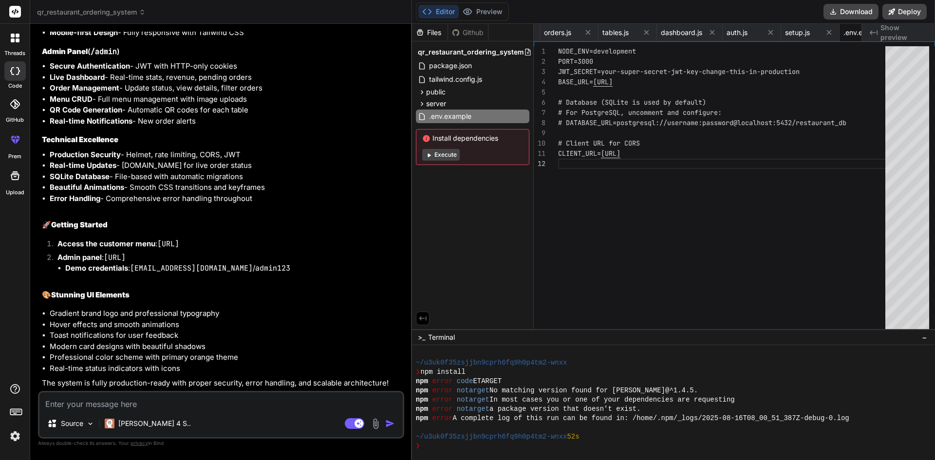
scroll to position [1593, 0]
drag, startPoint x: 365, startPoint y: 344, endPoint x: 391, endPoint y: 397, distance: 59.4
click at [391, 397] on div "Bind AI Web Search Created with Pixso. Code Generator You hello Bind AI Hello! …" at bounding box center [221, 242] width 382 height 436
click at [167, 406] on textarea at bounding box center [219, 401] width 360 height 18
click at [370, 423] on img at bounding box center [372, 423] width 11 height 11
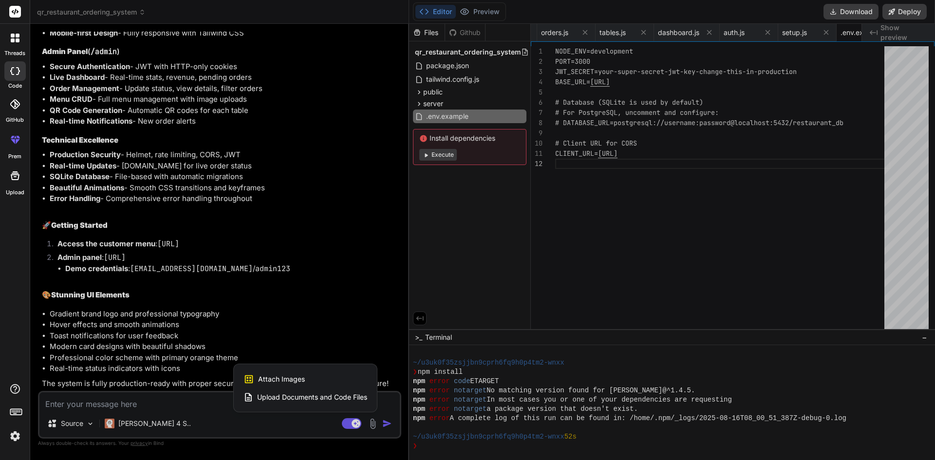
click at [288, 382] on span "Attach Images" at bounding box center [281, 379] width 47 height 10
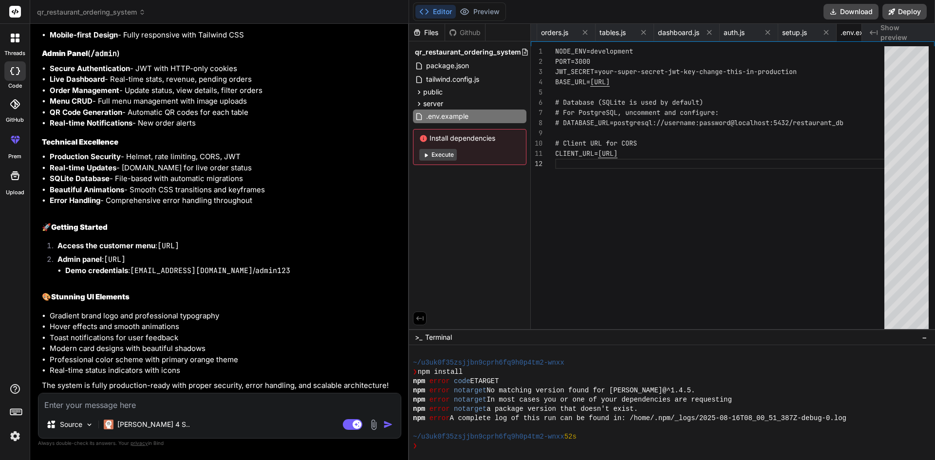
type textarea "x"
type input "C:\fakepath\Screenshot [DATE] 110354.png"
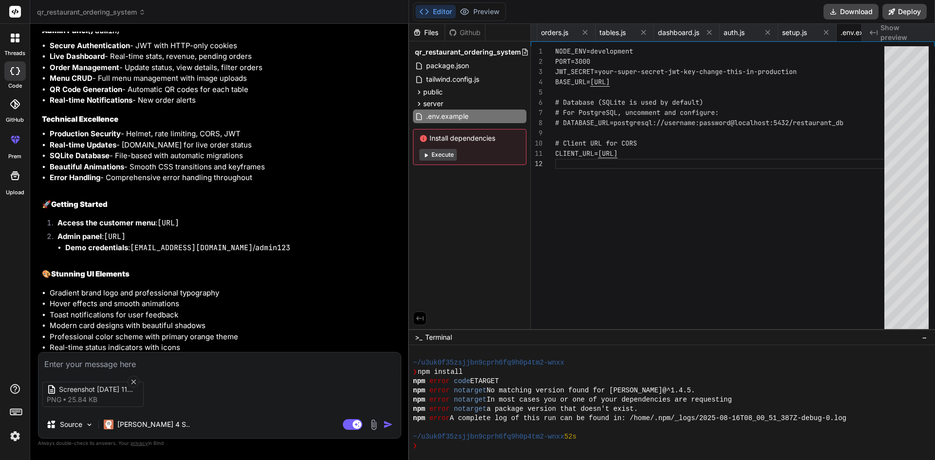
type textarea "x"
click at [391, 427] on img "button" at bounding box center [388, 425] width 10 height 10
click at [390, 427] on img "button" at bounding box center [388, 425] width 10 height 10
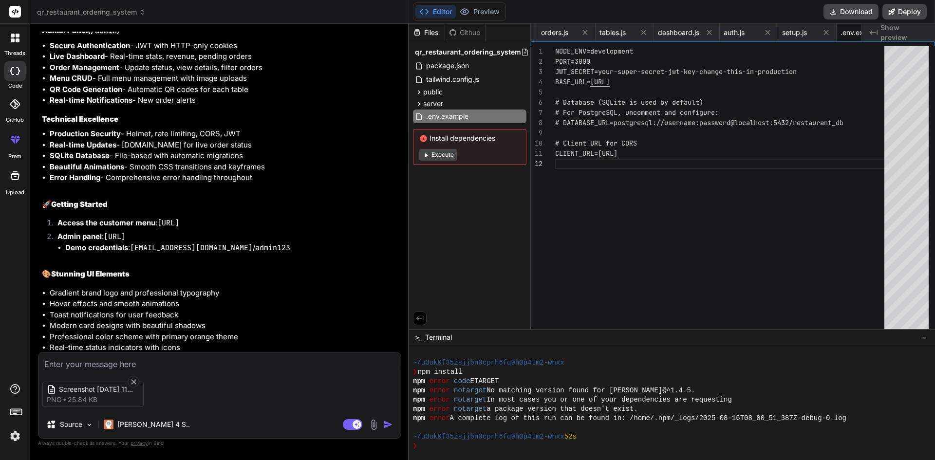
click at [390, 427] on img "button" at bounding box center [388, 425] width 10 height 10
click at [389, 426] on img "button" at bounding box center [388, 425] width 10 height 10
click at [386, 423] on img "button" at bounding box center [388, 425] width 10 height 10
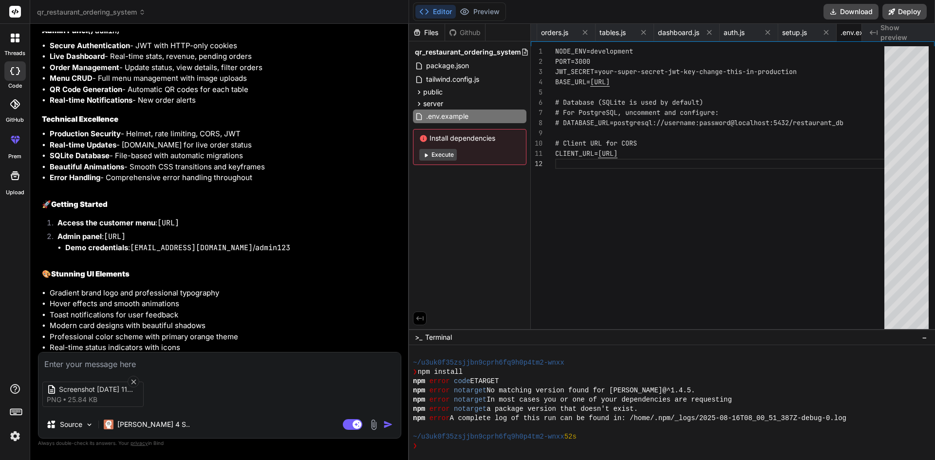
click at [386, 423] on img "button" at bounding box center [388, 425] width 10 height 10
click at [201, 391] on div "Screenshot [DATE] 110354 png 25.84 KB" at bounding box center [219, 394] width 362 height 41
click at [86, 361] on textarea at bounding box center [219, 361] width 362 height 18
type textarea "t"
type textarea "x"
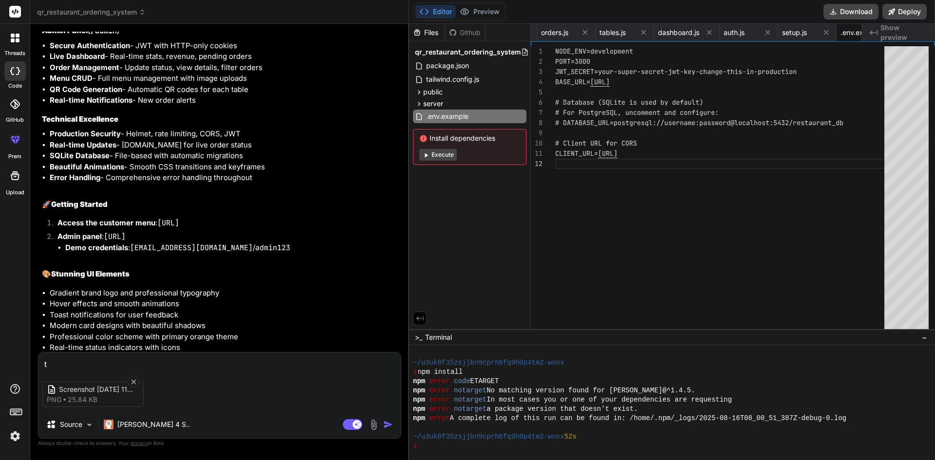
type textarea "th"
type textarea "x"
type textarea "tha"
type textarea "x"
type textarea "that"
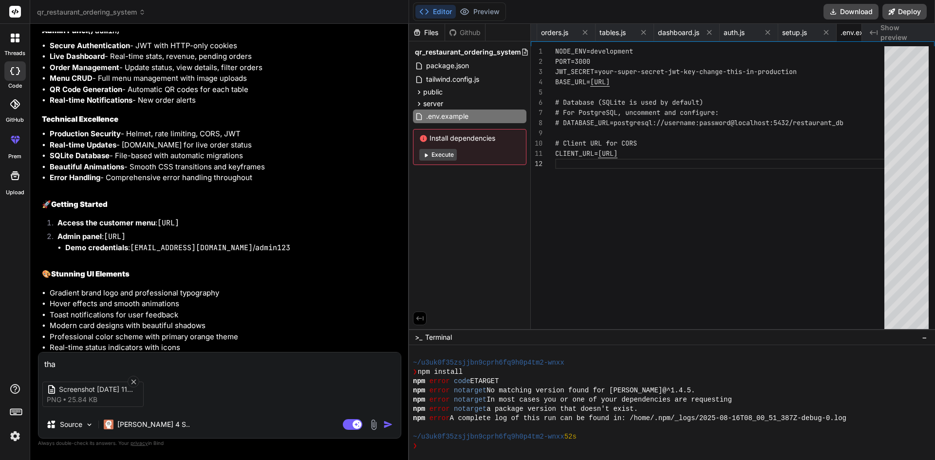
type textarea "x"
type textarea "thats"
type textarea "x"
type textarea "thats"
type textarea "x"
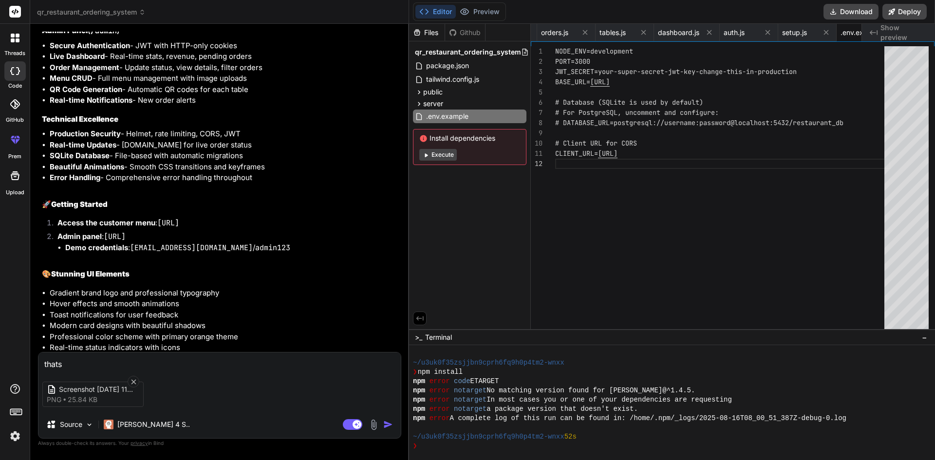
type textarea "thats t"
click at [389, 424] on img "button" at bounding box center [388, 425] width 10 height 10
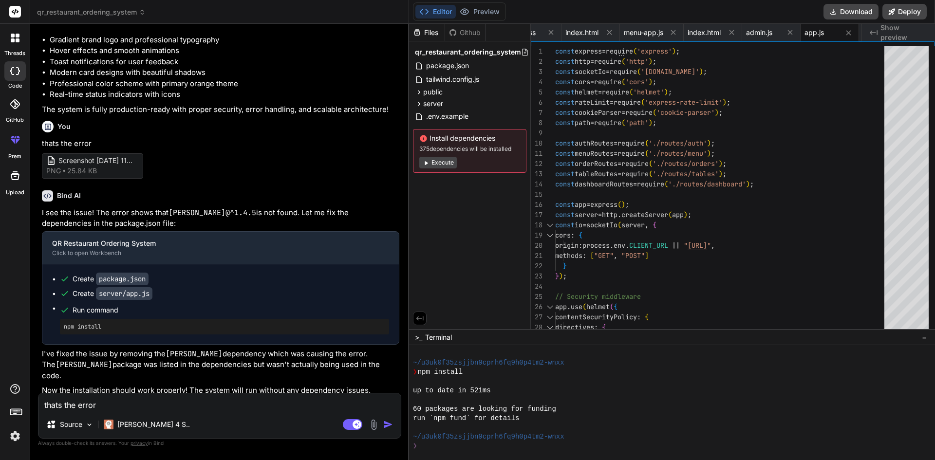
scroll to position [1861, 0]
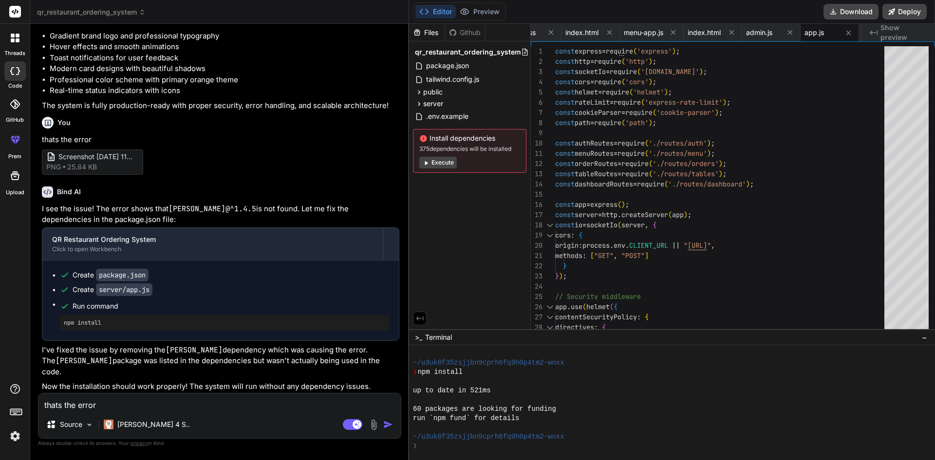
click at [436, 160] on button "Execute" at bounding box center [437, 163] width 37 height 12
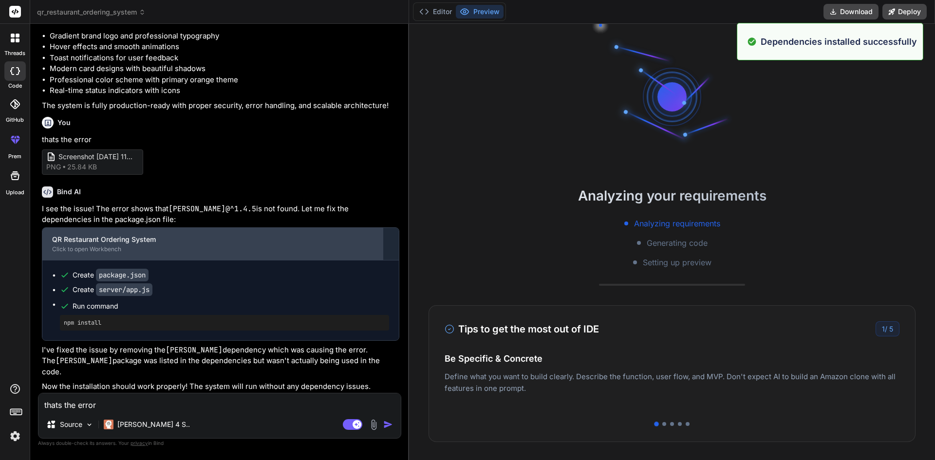
scroll to position [916, 0]
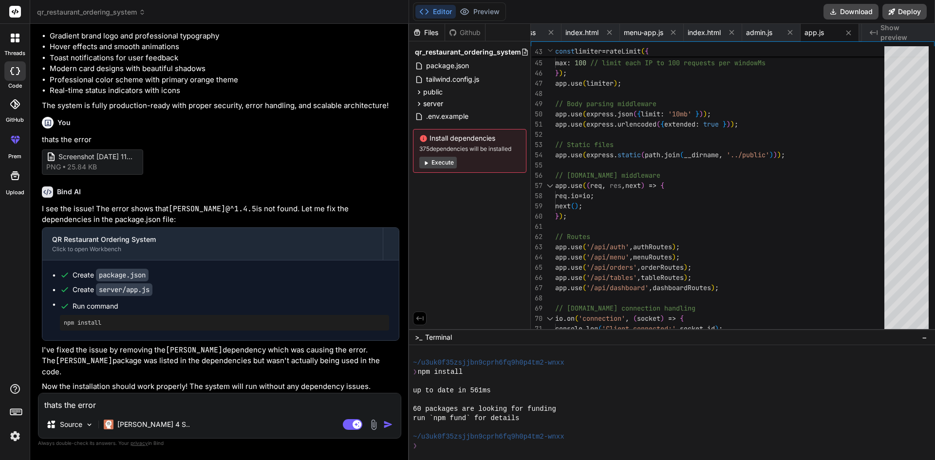
click at [442, 163] on button "Execute" at bounding box center [437, 163] width 37 height 12
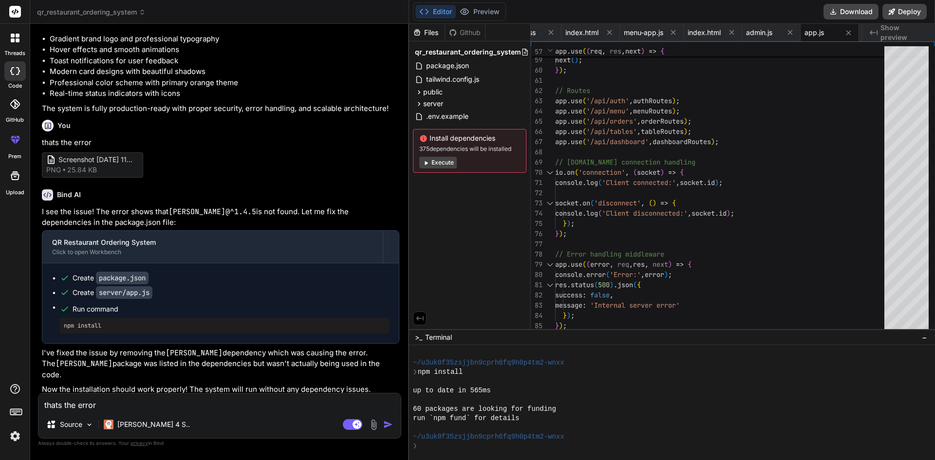
scroll to position [1861, 0]
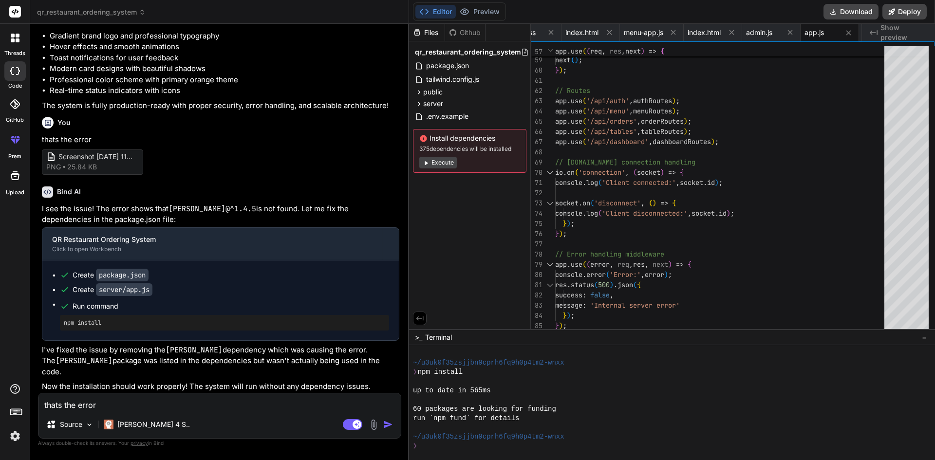
click at [122, 397] on textarea "thats the error" at bounding box center [219, 402] width 362 height 18
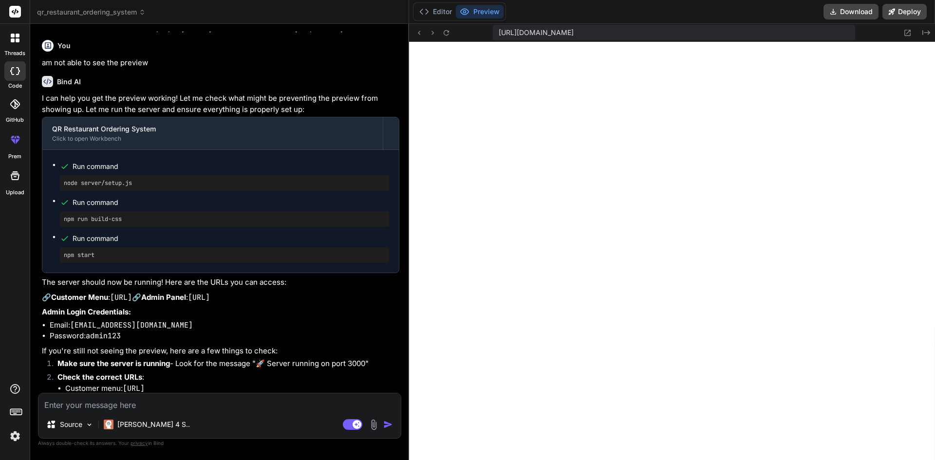
scroll to position [2248, 0]
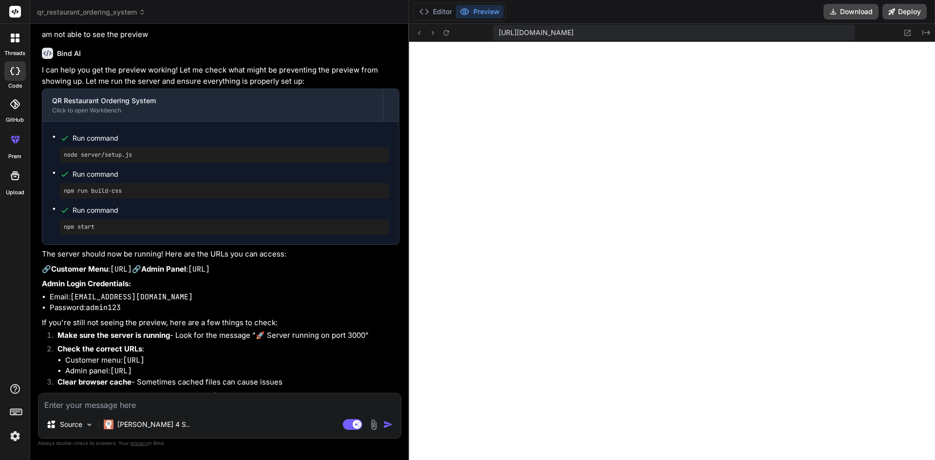
click at [155, 412] on div "Source [PERSON_NAME] 4 S.. Agent Mode. When this toggle is activated, AI automa…" at bounding box center [219, 416] width 363 height 46
drag, startPoint x: 155, startPoint y: 412, endPoint x: 63, endPoint y: 399, distance: 93.0
click at [63, 399] on textarea at bounding box center [219, 402] width 362 height 18
click at [372, 422] on img at bounding box center [373, 424] width 11 height 11
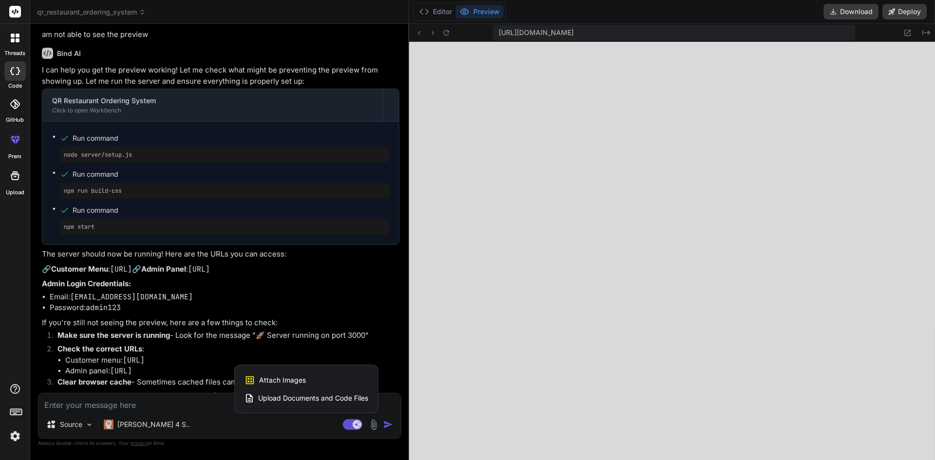
click at [303, 382] on span "Attach Images" at bounding box center [282, 380] width 47 height 10
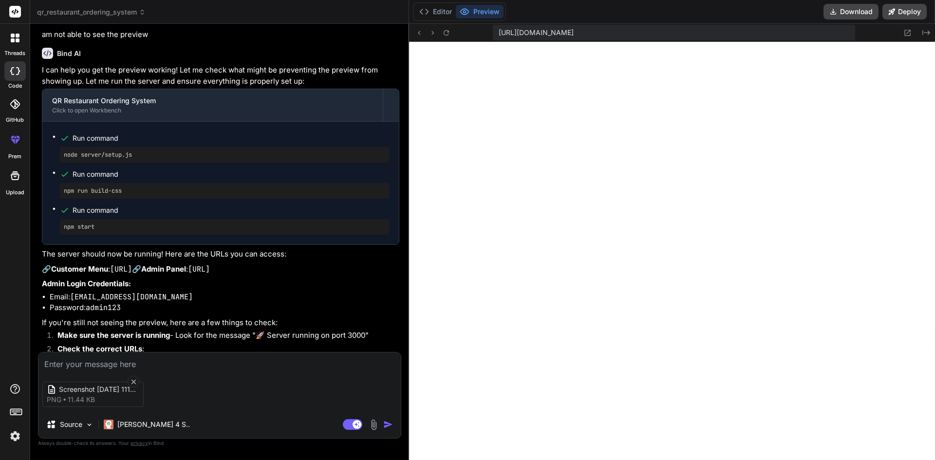
click at [133, 367] on textarea at bounding box center [219, 361] width 362 height 18
click at [386, 426] on img "button" at bounding box center [388, 425] width 10 height 10
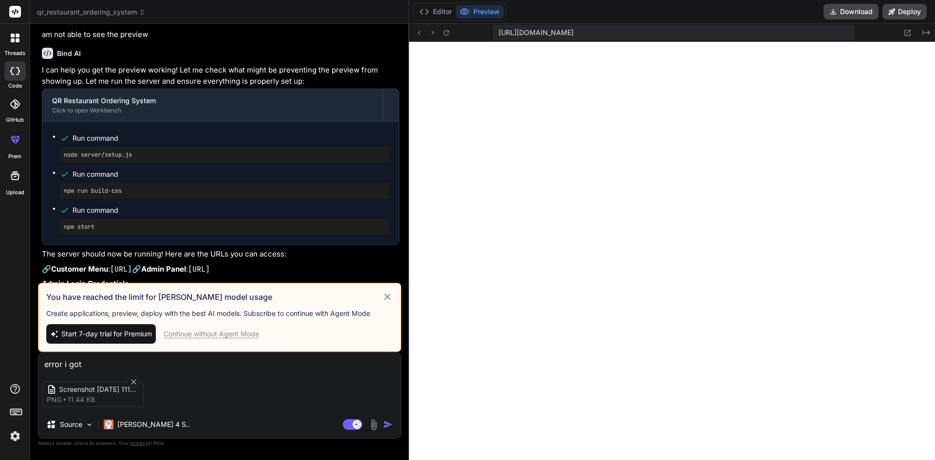
click at [387, 295] on icon at bounding box center [387, 297] width 7 height 7
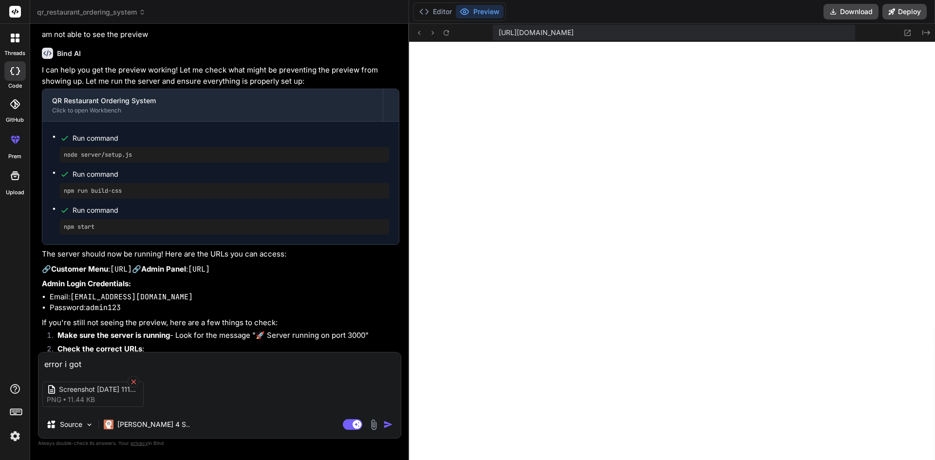
click at [133, 378] on icon at bounding box center [133, 382] width 8 height 8
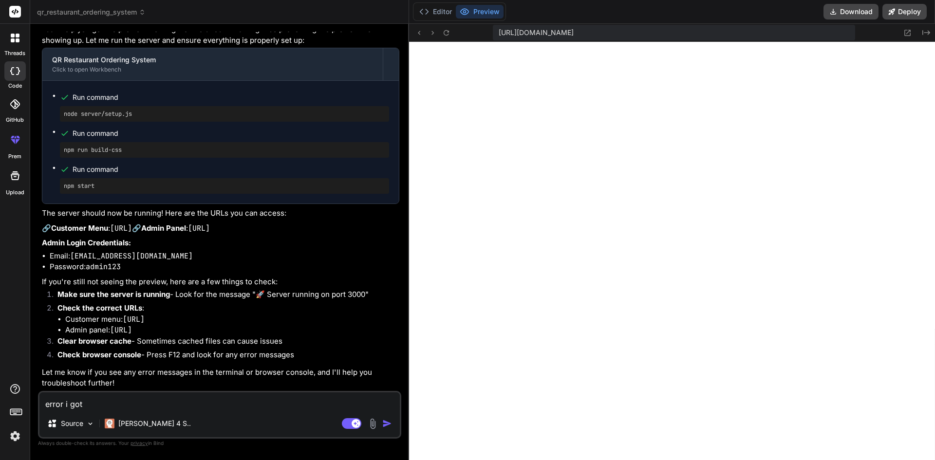
scroll to position [2298, 0]
click at [442, 31] on icon at bounding box center [446, 33] width 8 height 8
click at [443, 32] on icon at bounding box center [445, 32] width 5 height 5
click at [492, 12] on button "Preview" at bounding box center [480, 12] width 48 height 14
click at [439, 10] on button "Editor" at bounding box center [435, 12] width 40 height 14
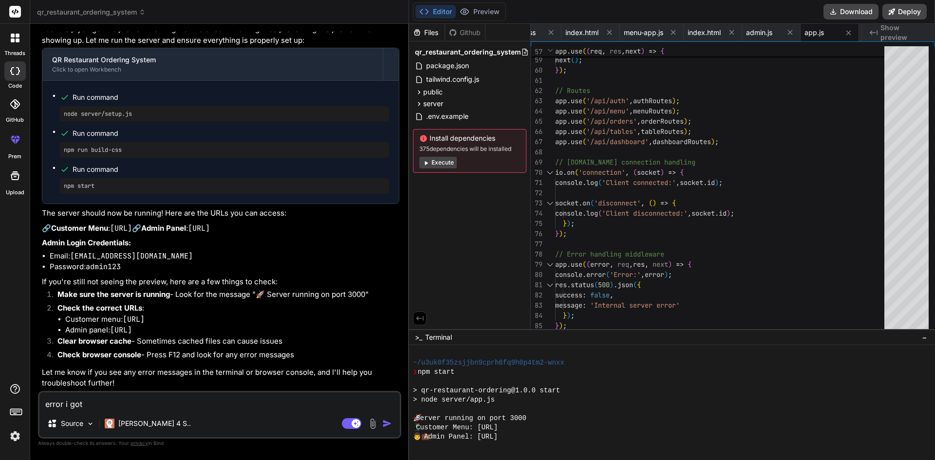
click at [436, 164] on button "Execute" at bounding box center [437, 163] width 37 height 12
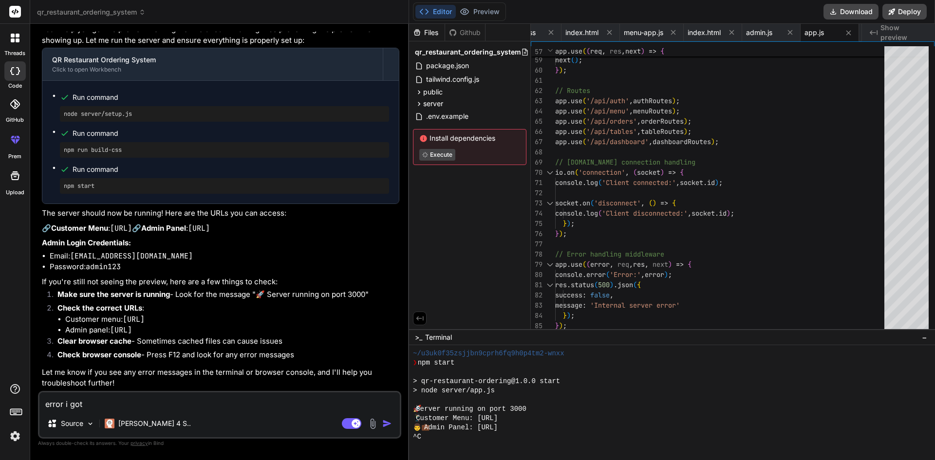
scroll to position [1480, 0]
drag, startPoint x: 482, startPoint y: 420, endPoint x: 605, endPoint y: 417, distance: 122.7
click at [730, 399] on div at bounding box center [689, 399] width 552 height 9
drag, startPoint x: 484, startPoint y: 427, endPoint x: 602, endPoint y: 428, distance: 117.3
click at [723, 370] on div at bounding box center [689, 371] width 552 height 9
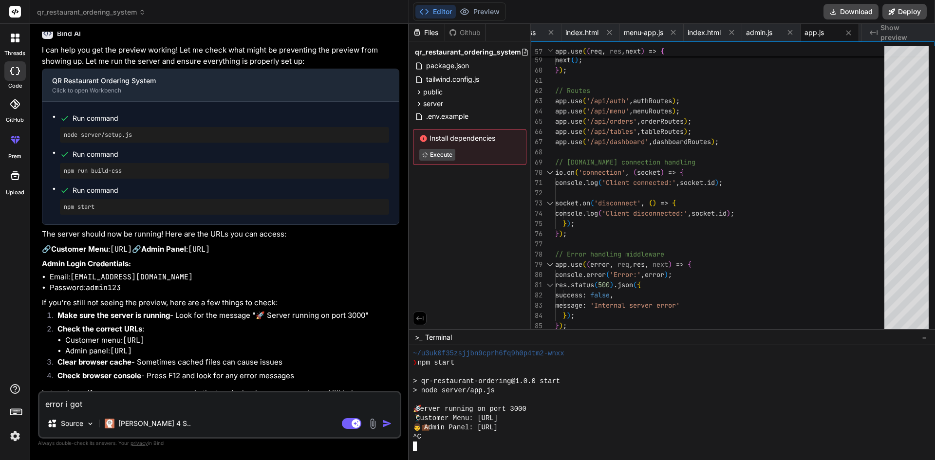
scroll to position [2298, 0]
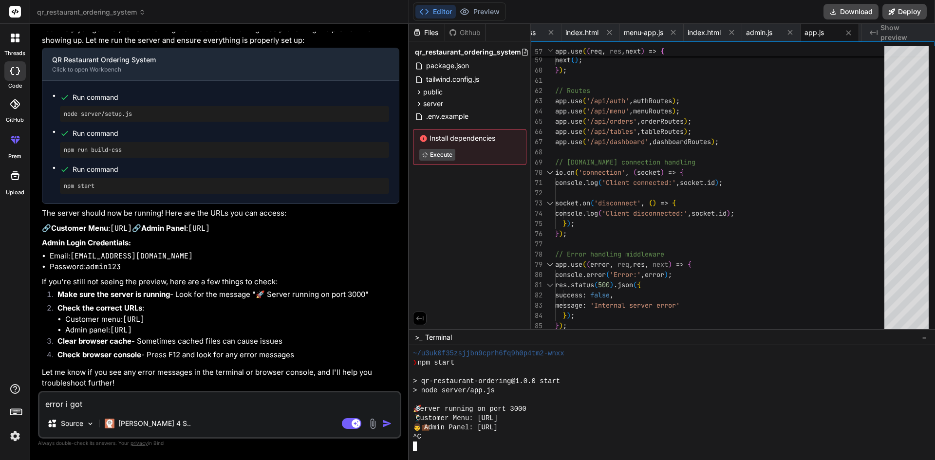
click at [438, 441] on div at bounding box center [689, 445] width 552 height 9
click at [717, 392] on div "> node server/app.js" at bounding box center [689, 390] width 552 height 9
click at [432, 336] on span "Terminal" at bounding box center [438, 337] width 27 height 10
click at [473, 446] on div at bounding box center [689, 445] width 552 height 9
click at [468, 441] on div "^C" at bounding box center [689, 436] width 552 height 9
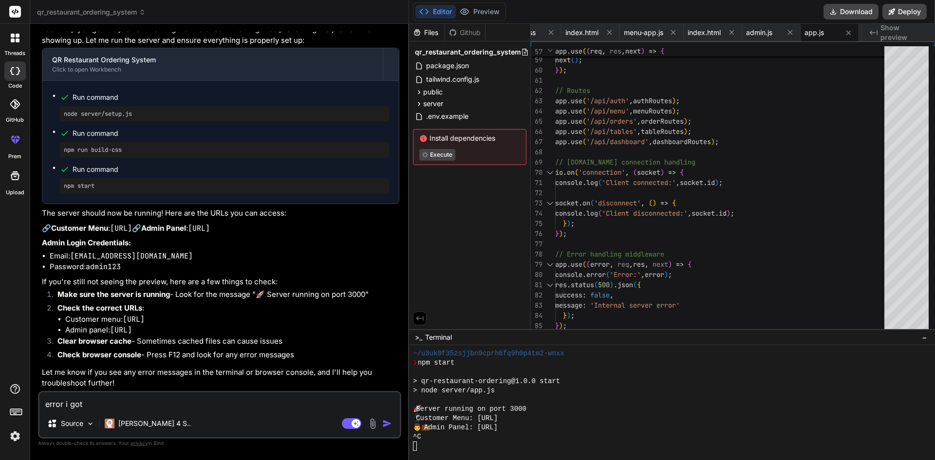
click at [12, 139] on icon at bounding box center [13, 141] width 4 height 5
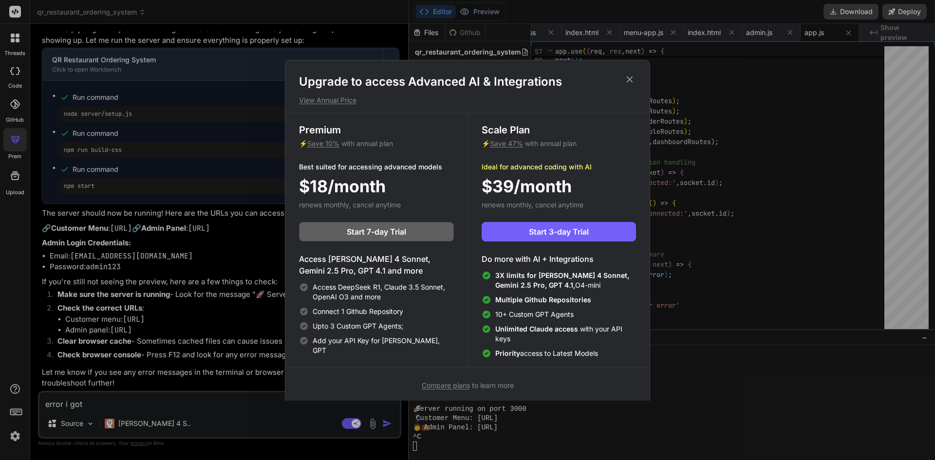
click at [623, 81] on h1 "Upgrade to access Advanced AI & Integrations" at bounding box center [467, 82] width 337 height 16
click at [630, 79] on icon at bounding box center [629, 79] width 11 height 11
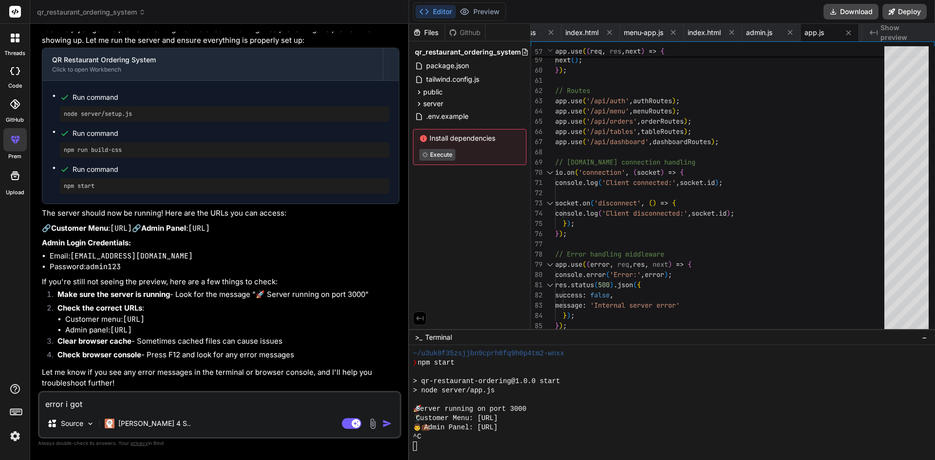
click at [923, 338] on span "−" at bounding box center [923, 337] width 5 height 10
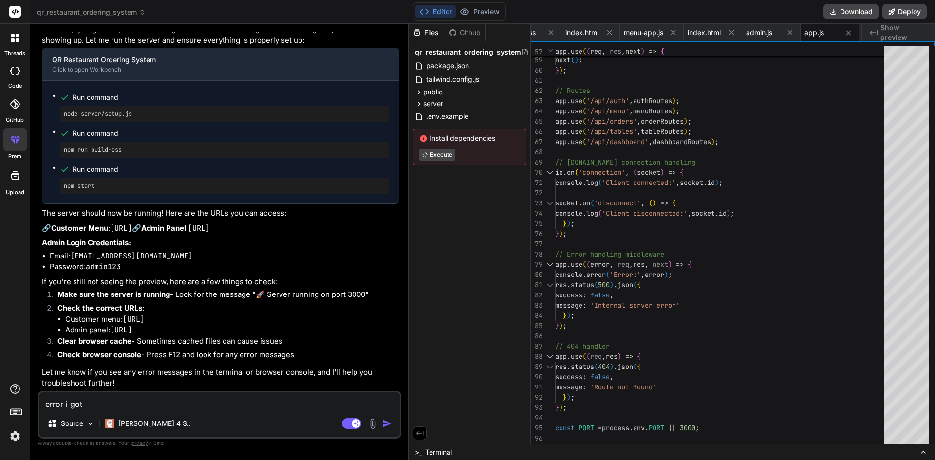
click at [430, 451] on span "Terminal" at bounding box center [438, 452] width 27 height 10
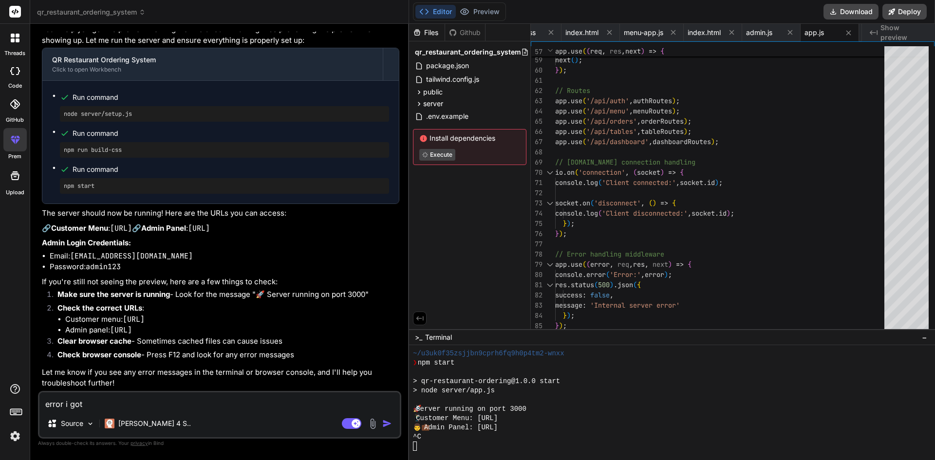
scroll to position [0, 0]
drag, startPoint x: 415, startPoint y: 338, endPoint x: 790, endPoint y: 317, distance: 375.8
drag, startPoint x: 493, startPoint y: 341, endPoint x: 461, endPoint y: 345, distance: 32.4
click at [461, 345] on div ">_ Terminal −" at bounding box center [672, 337] width 526 height 16
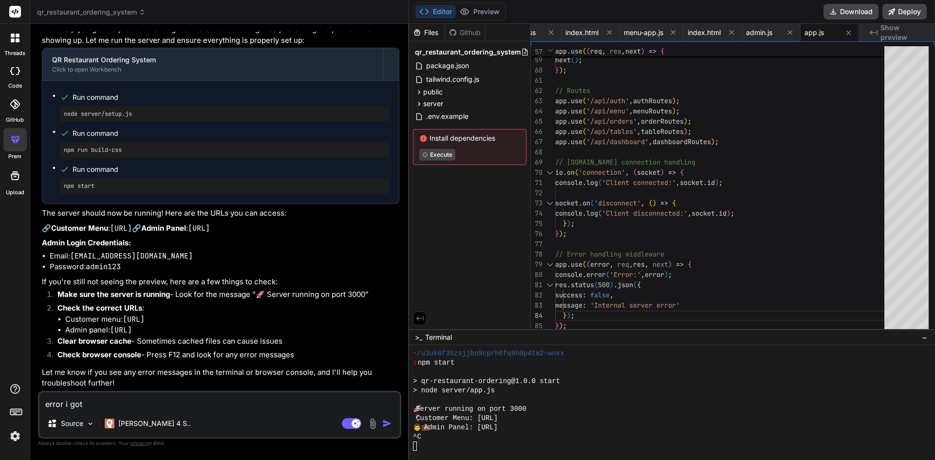
click at [437, 338] on span "Terminal" at bounding box center [438, 337] width 27 height 10
click at [904, 32] on span "Show preview" at bounding box center [903, 32] width 47 height 19
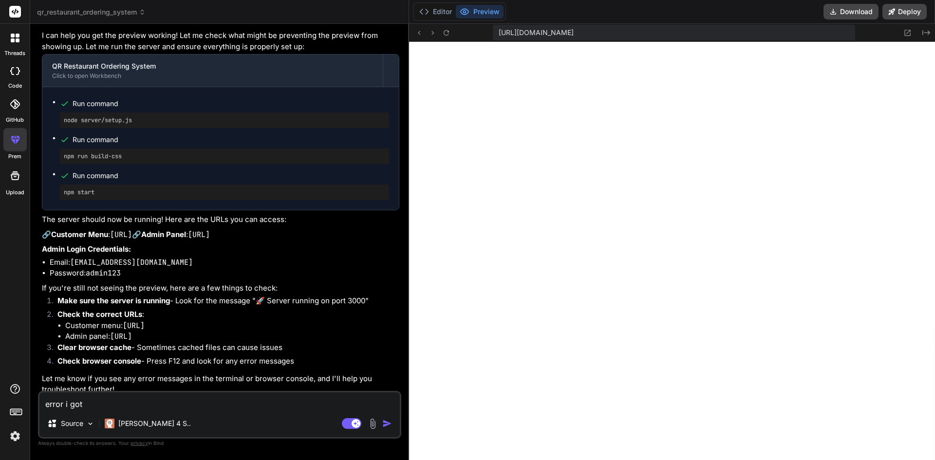
scroll to position [2298, 0]
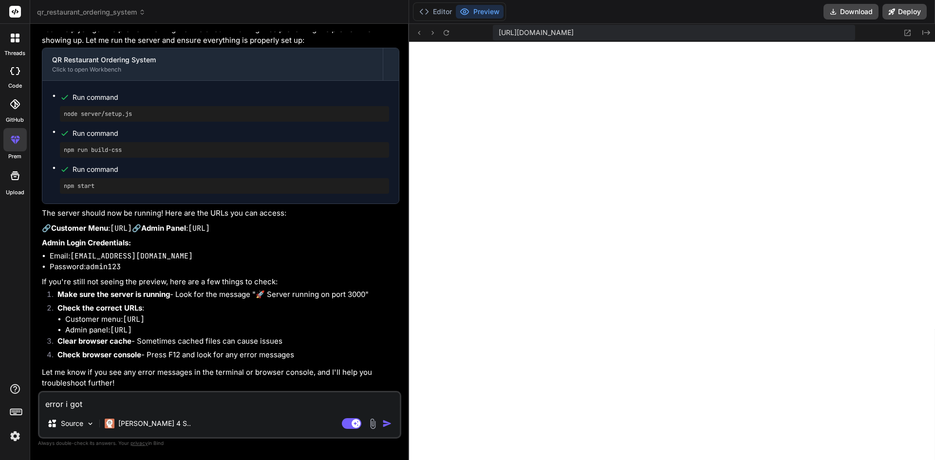
click at [121, 399] on textarea "error i got" at bounding box center [219, 401] width 360 height 18
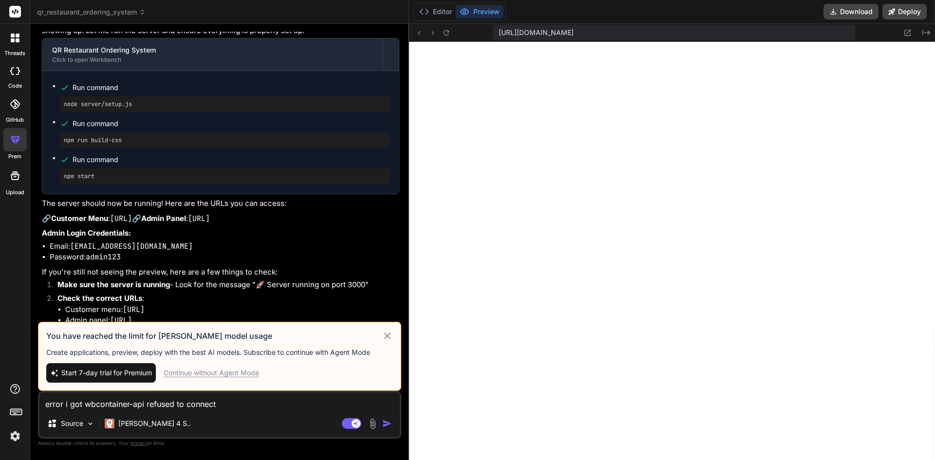
click at [224, 374] on div "Continue without Agent Mode" at bounding box center [211, 373] width 95 height 10
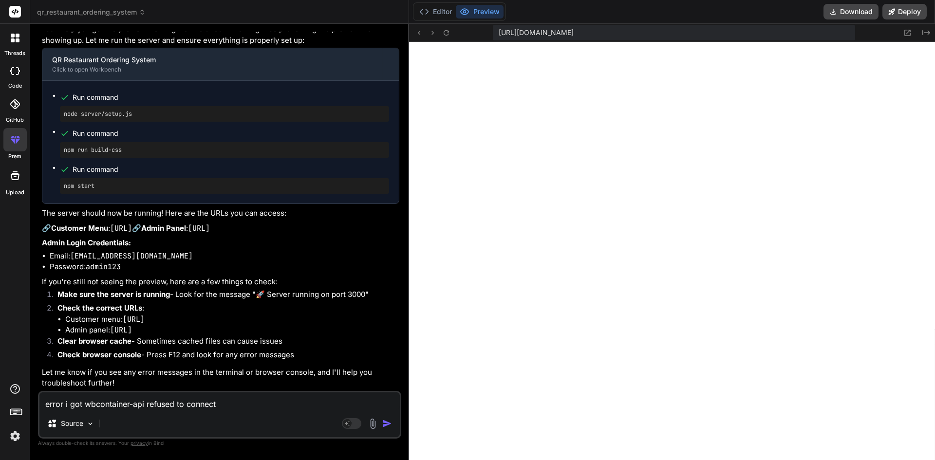
click at [245, 406] on textarea "error i got wbcontainer-api refused to connect" at bounding box center [219, 401] width 360 height 18
click at [387, 428] on div "Agent Mode. When this toggle is activated, AI automatically makes decisions, re…" at bounding box center [368, 424] width 56 height 12
click at [385, 424] on img "button" at bounding box center [387, 424] width 10 height 10
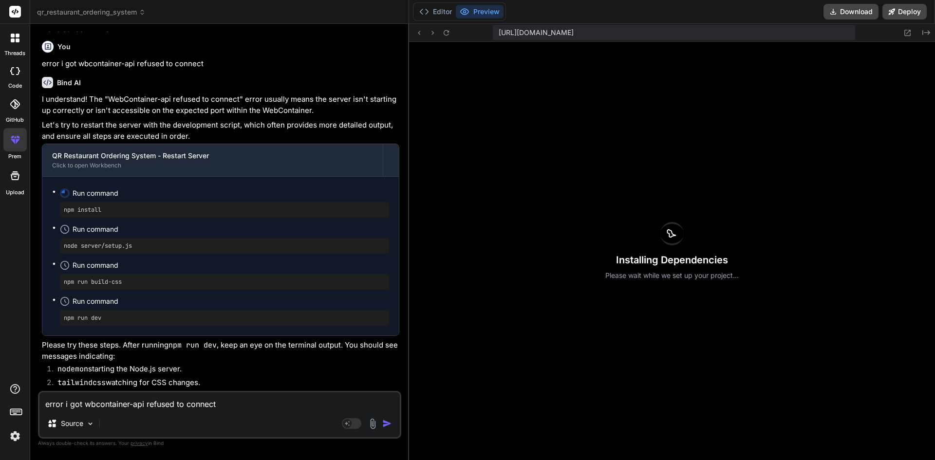
scroll to position [2694, 0]
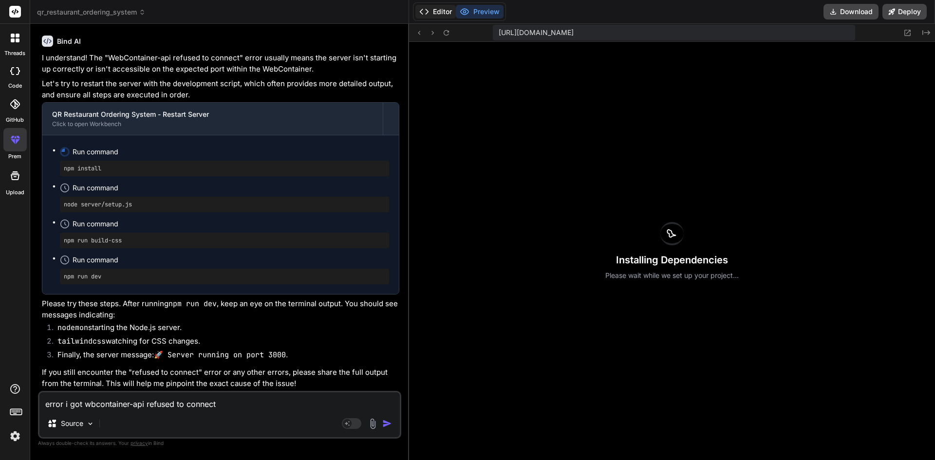
click at [442, 11] on button "Editor" at bounding box center [435, 12] width 40 height 14
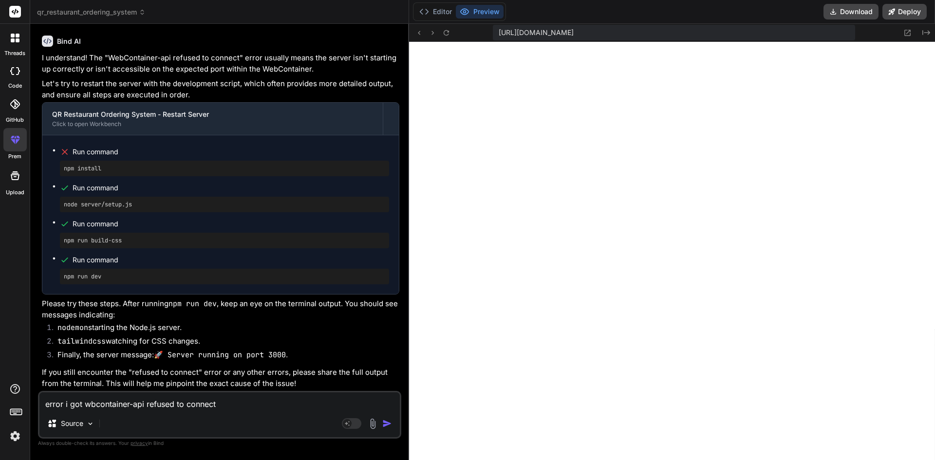
scroll to position [1517, 0]
click at [147, 408] on textarea "error i got wbcontainer-api refused to connect" at bounding box center [219, 401] width 360 height 18
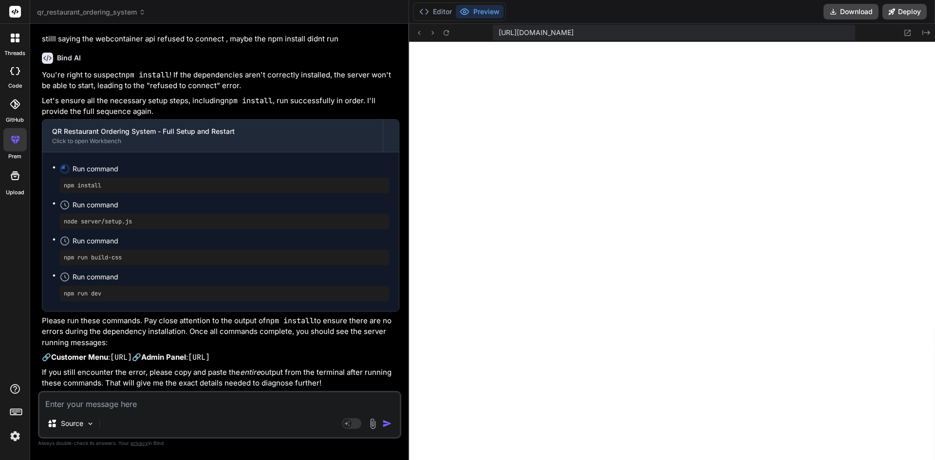
scroll to position [1554, 0]
click at [209, 408] on textarea at bounding box center [219, 401] width 360 height 18
click at [369, 430] on div "Source" at bounding box center [219, 425] width 360 height 23
click at [373, 422] on img at bounding box center [372, 423] width 11 height 11
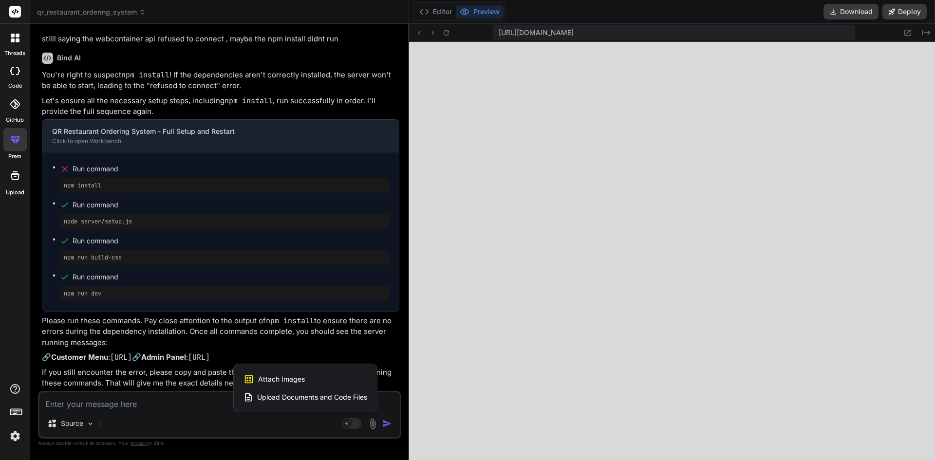
click at [275, 383] on span "Attach Images" at bounding box center [281, 379] width 47 height 10
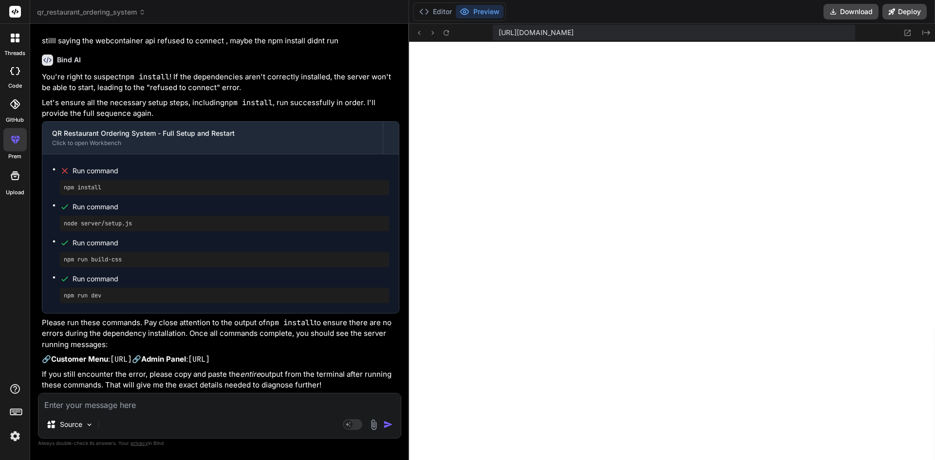
scroll to position [3083, 0]
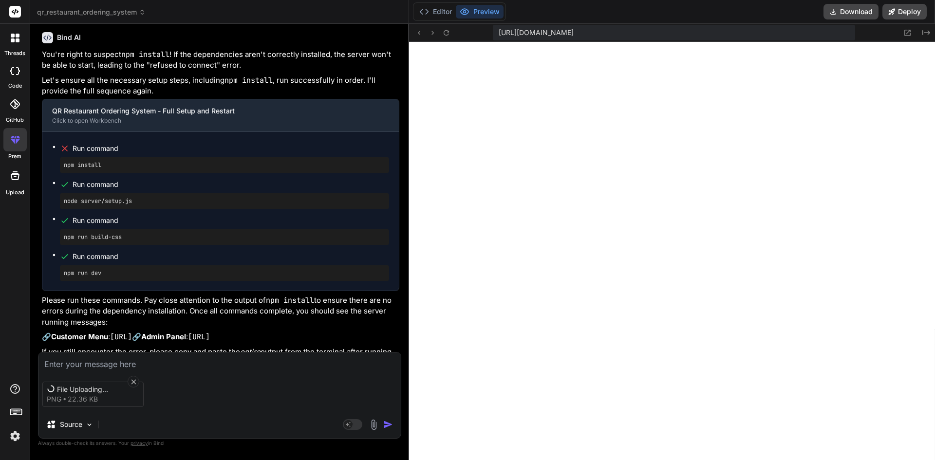
click at [111, 365] on textarea at bounding box center [219, 361] width 362 height 18
click at [388, 424] on img "button" at bounding box center [388, 425] width 10 height 10
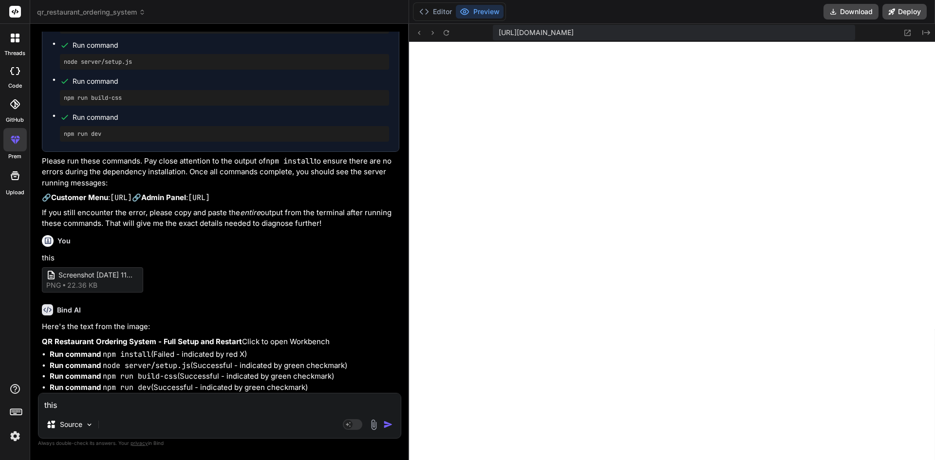
scroll to position [3254, 0]
click at [387, 426] on img "button" at bounding box center [388, 425] width 10 height 10
click at [442, 11] on button "Editor" at bounding box center [435, 12] width 40 height 14
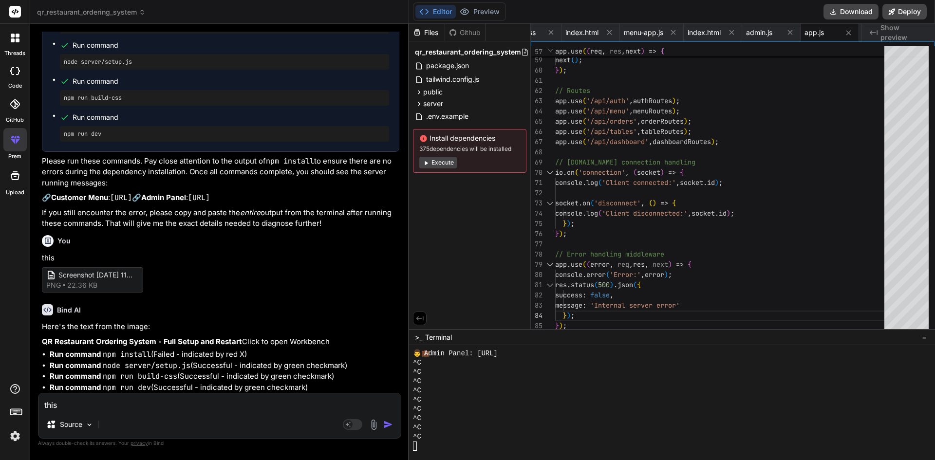
scroll to position [1554, 0]
click at [160, 399] on textarea "this" at bounding box center [219, 402] width 362 height 18
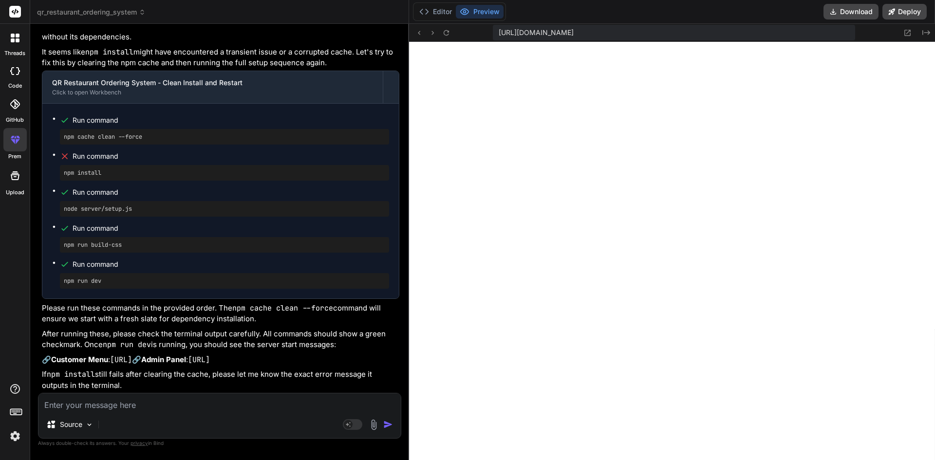
scroll to position [1600, 0]
click at [439, 11] on button "Editor" at bounding box center [435, 12] width 40 height 14
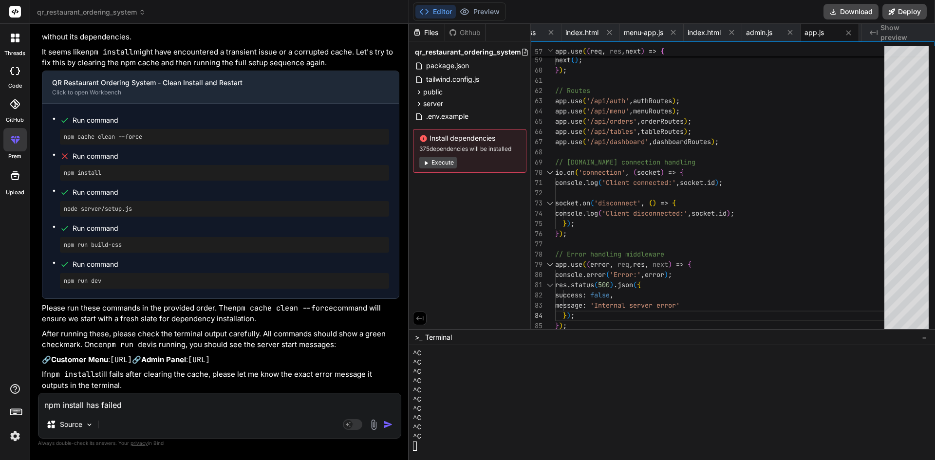
scroll to position [1503, 0]
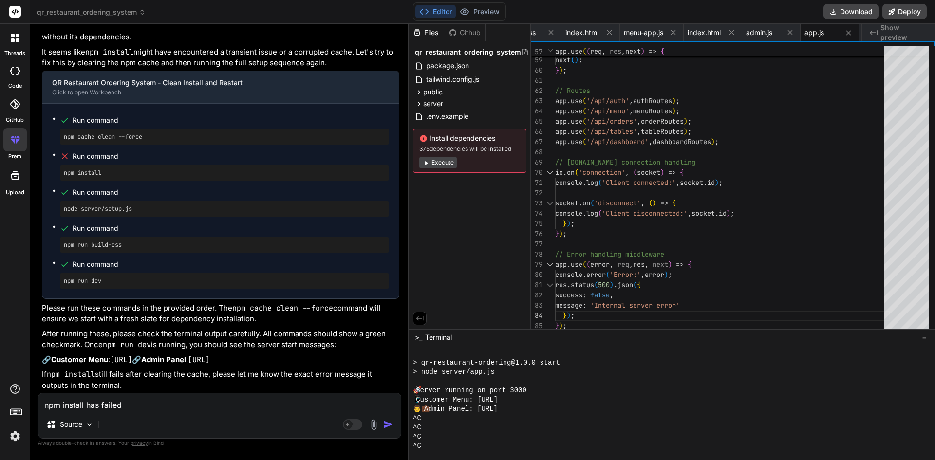
click at [386, 425] on img "button" at bounding box center [388, 425] width 10 height 10
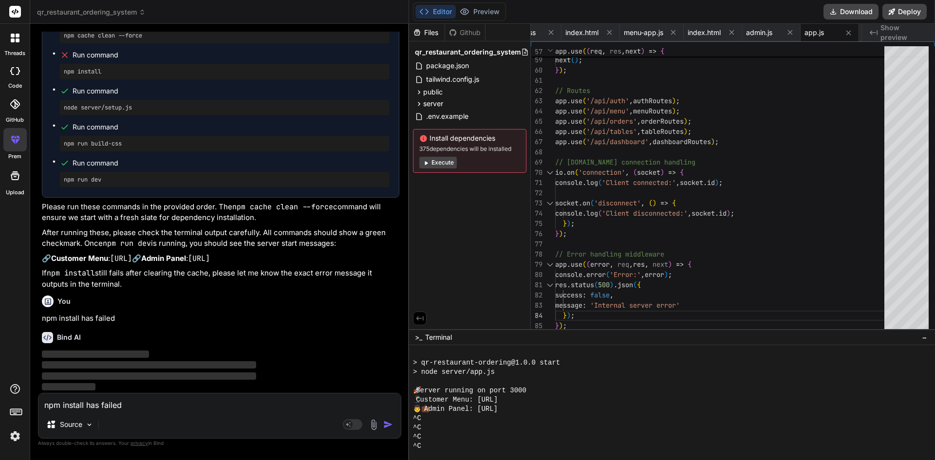
scroll to position [3783, 0]
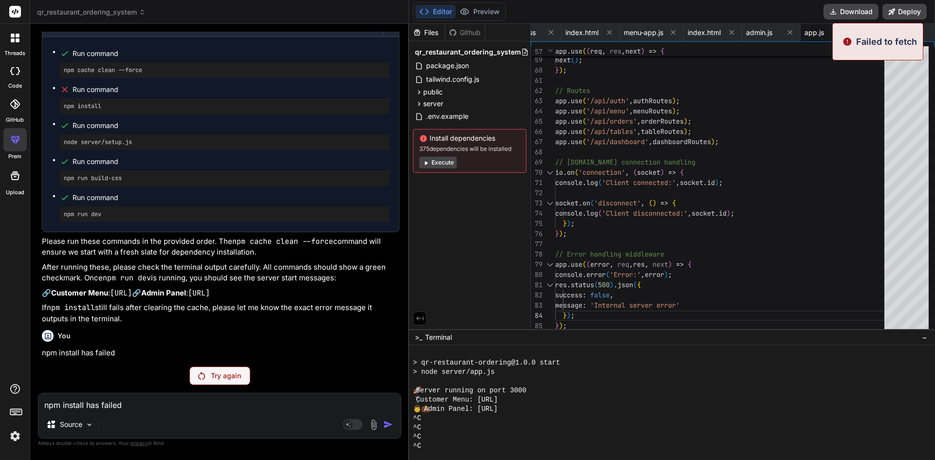
click at [225, 378] on p "Try again" at bounding box center [226, 376] width 30 height 10
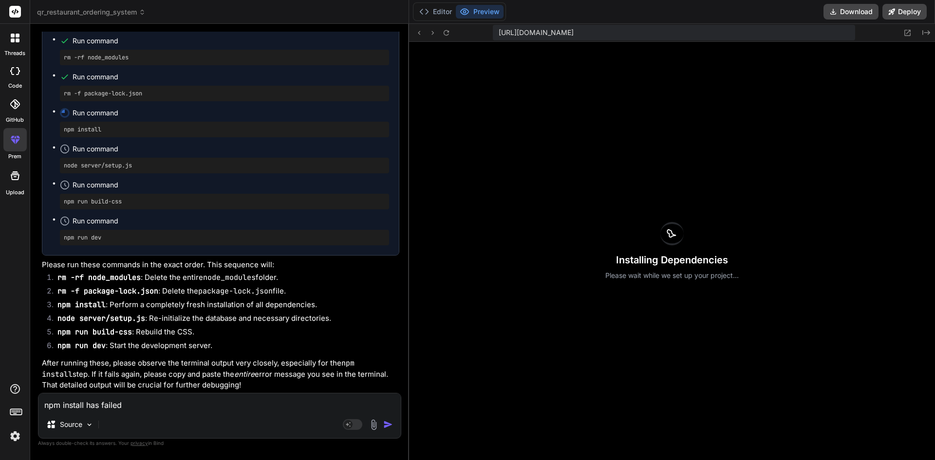
scroll to position [4272, 0]
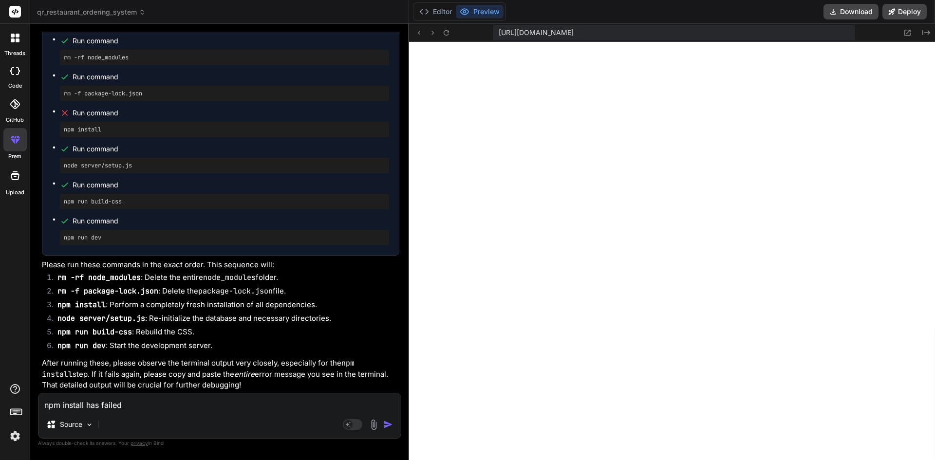
click at [143, 419] on div "Source" at bounding box center [219, 426] width 362 height 23
click at [146, 406] on textarea "npm install has failed" at bounding box center [219, 402] width 362 height 18
click at [431, 9] on button "Editor" at bounding box center [435, 12] width 40 height 14
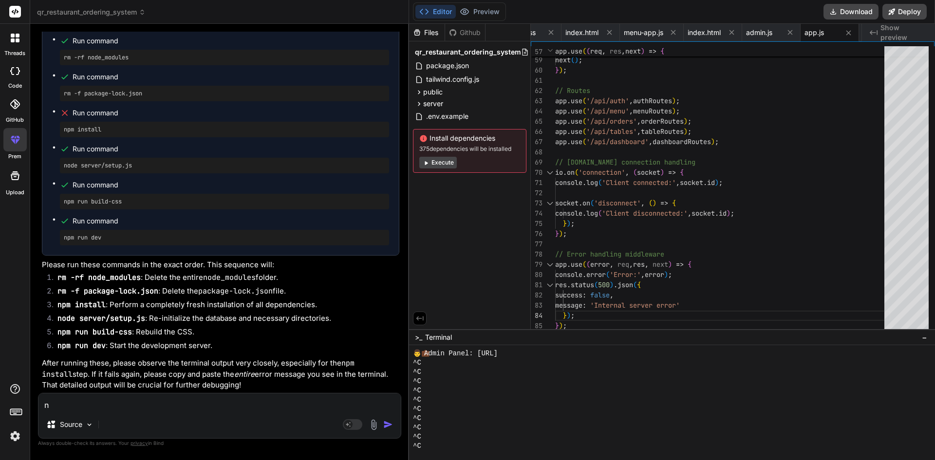
scroll to position [1461, 0]
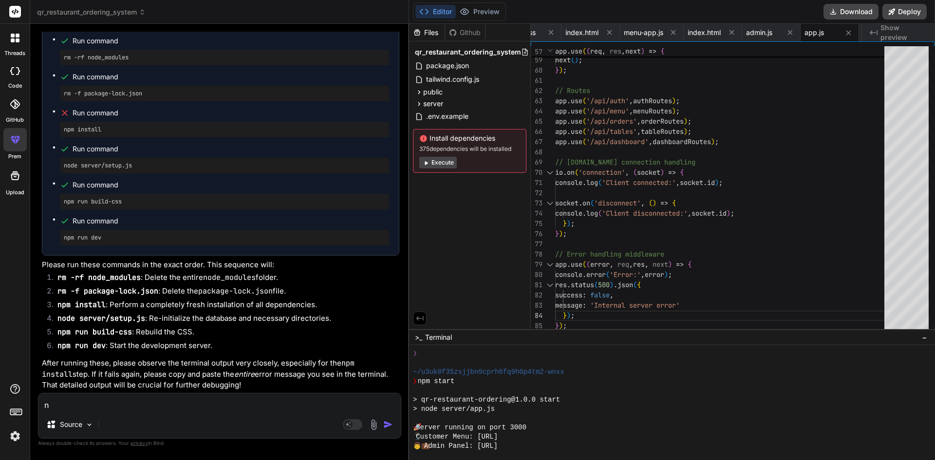
click at [131, 408] on textarea "n" at bounding box center [219, 402] width 362 height 18
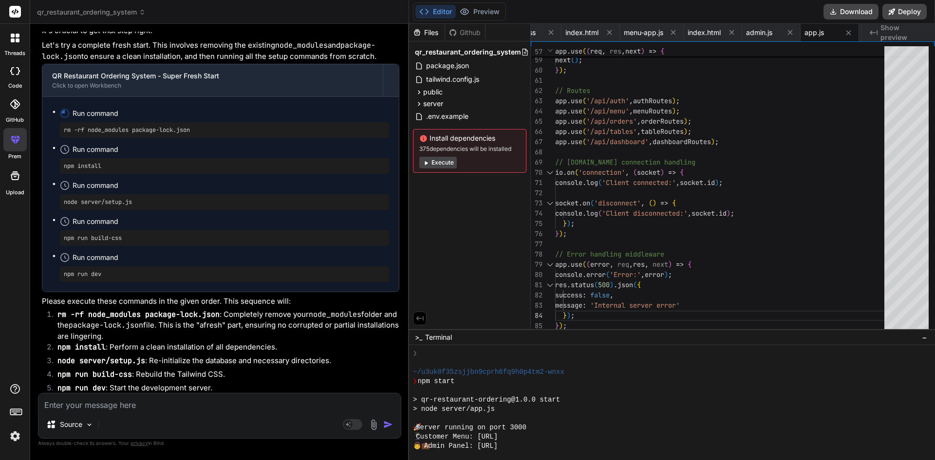
scroll to position [4750, 0]
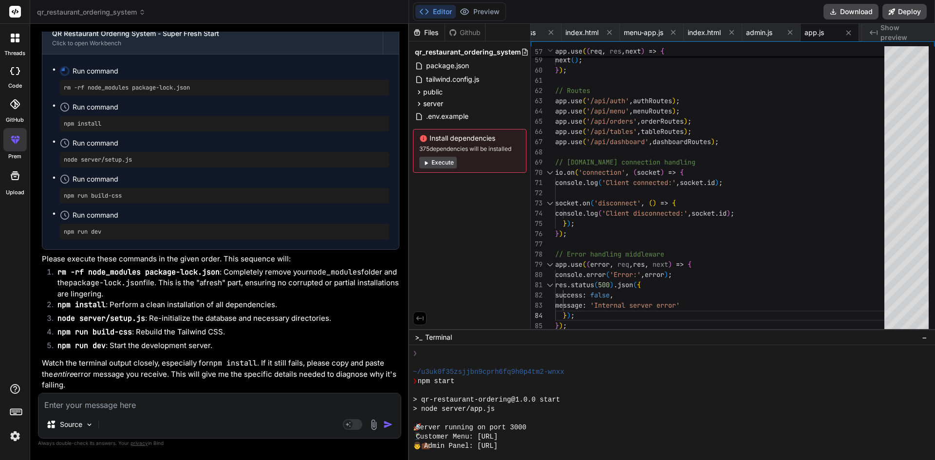
click at [438, 161] on button "Execute" at bounding box center [437, 163] width 37 height 12
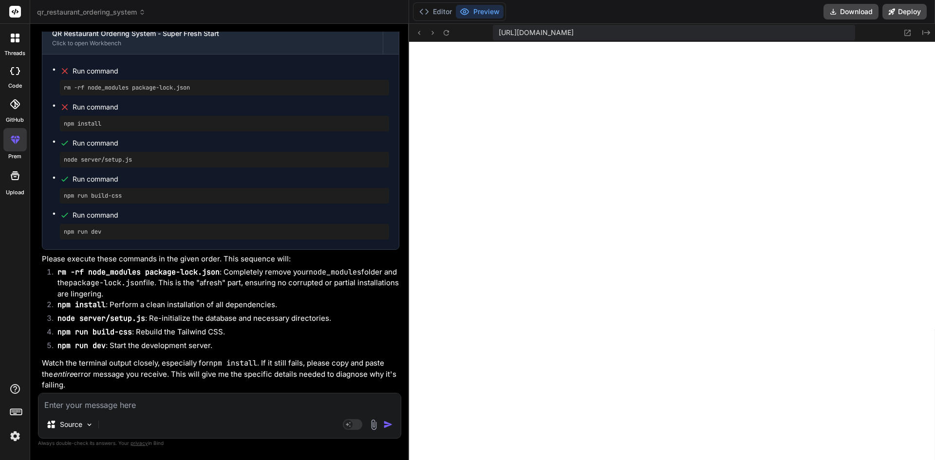
click at [188, 410] on textarea at bounding box center [219, 402] width 362 height 18
click at [257, 407] on textarea at bounding box center [219, 402] width 362 height 18
click at [96, 402] on textarea at bounding box center [219, 402] width 362 height 18
click at [122, 394] on textarea at bounding box center [219, 402] width 362 height 18
click at [121, 407] on textarea at bounding box center [219, 402] width 362 height 18
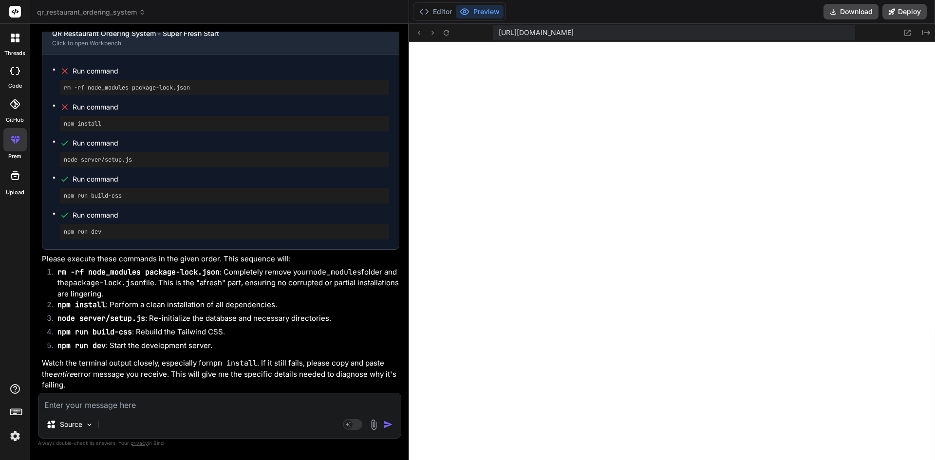
click at [375, 430] on div "Source" at bounding box center [219, 426] width 362 height 23
click at [375, 423] on img at bounding box center [373, 424] width 11 height 11
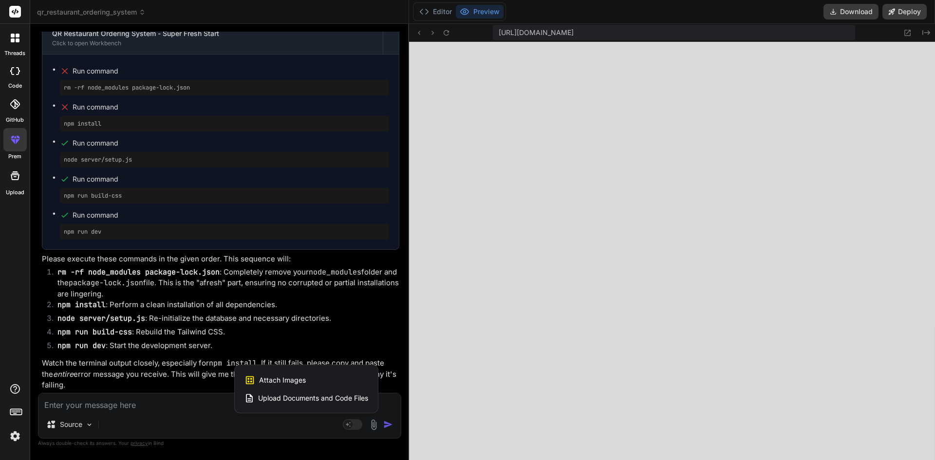
click at [283, 379] on span "Attach Images" at bounding box center [282, 380] width 47 height 10
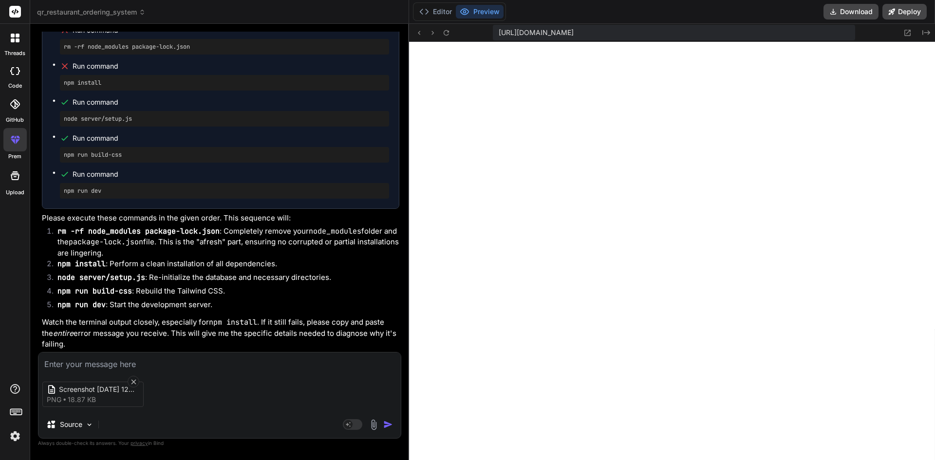
click at [387, 425] on img "button" at bounding box center [388, 425] width 10 height 10
click at [238, 369] on div "Screenshot [DATE] 121051 png 18.87 KB Source Agent Mode. When this toggle is ac…" at bounding box center [219, 395] width 363 height 87
click at [387, 426] on img "button" at bounding box center [388, 425] width 10 height 10
click at [111, 365] on textarea at bounding box center [219, 361] width 362 height 18
click at [383, 426] on img "button" at bounding box center [388, 425] width 10 height 10
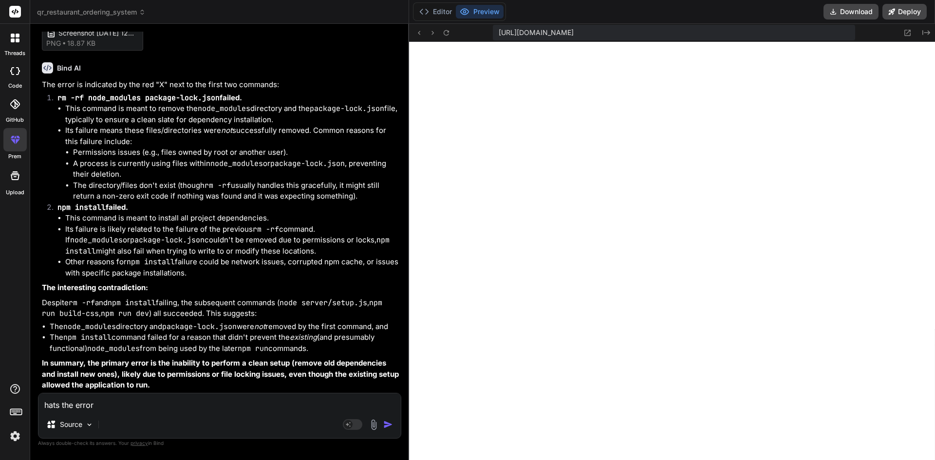
scroll to position [5154, 0]
click at [443, 7] on button "Editor" at bounding box center [435, 12] width 40 height 14
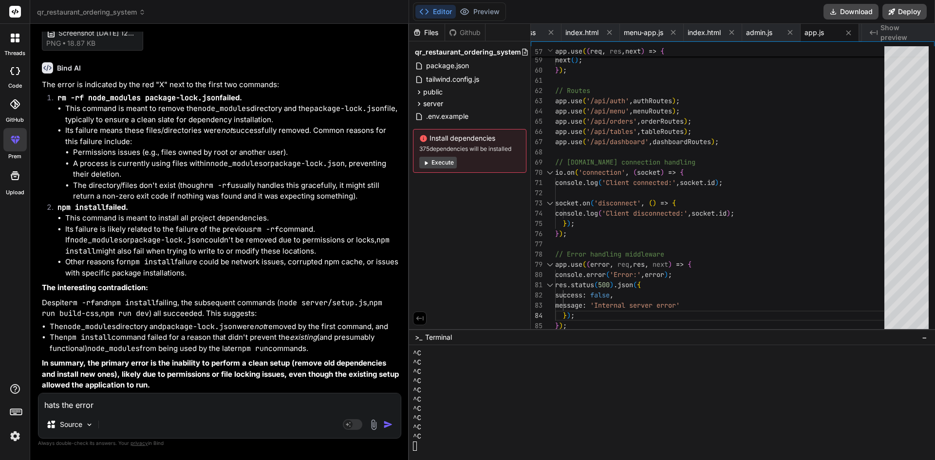
scroll to position [5056, 0]
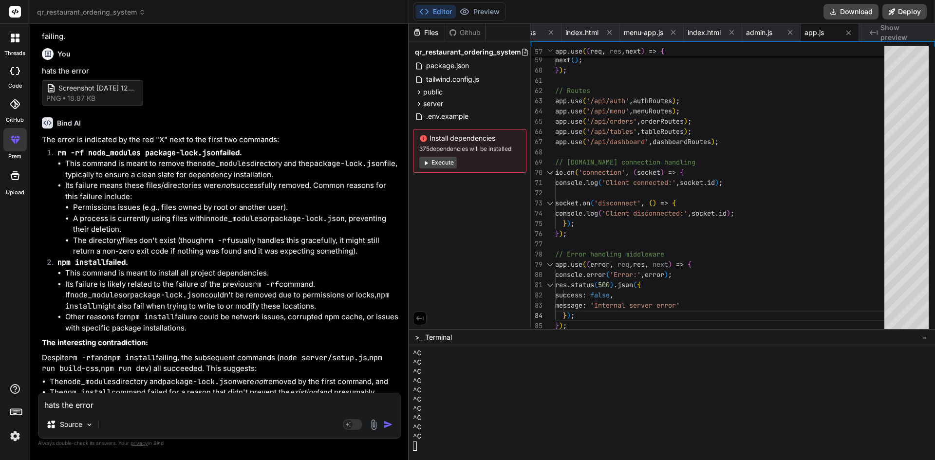
click at [13, 42] on icon at bounding box center [13, 40] width 4 height 4
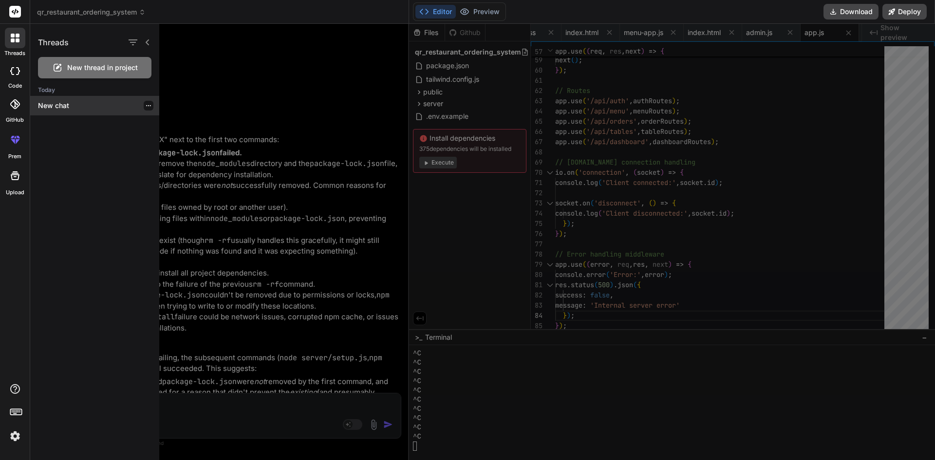
click at [73, 112] on div "New chat" at bounding box center [94, 105] width 129 height 19
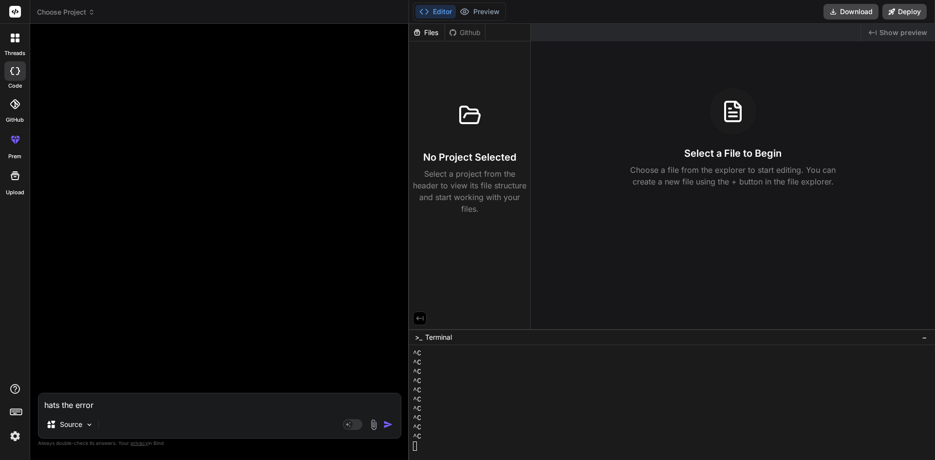
scroll to position [1720, 0]
click at [111, 402] on textarea "hats the error" at bounding box center [219, 402] width 362 height 18
click at [166, 409] on textarea "hats the error" at bounding box center [219, 402] width 362 height 18
paste textarea "Lorem: Ipsum d Sitame Cons Adipisc Elitsed doe TEMP-INCI UTLA Etdoloremag: Aliq…"
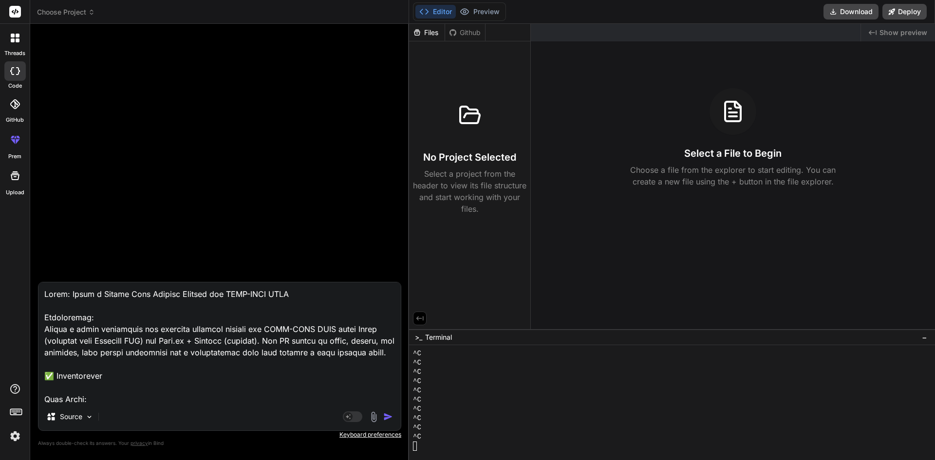
scroll to position [1239, 0]
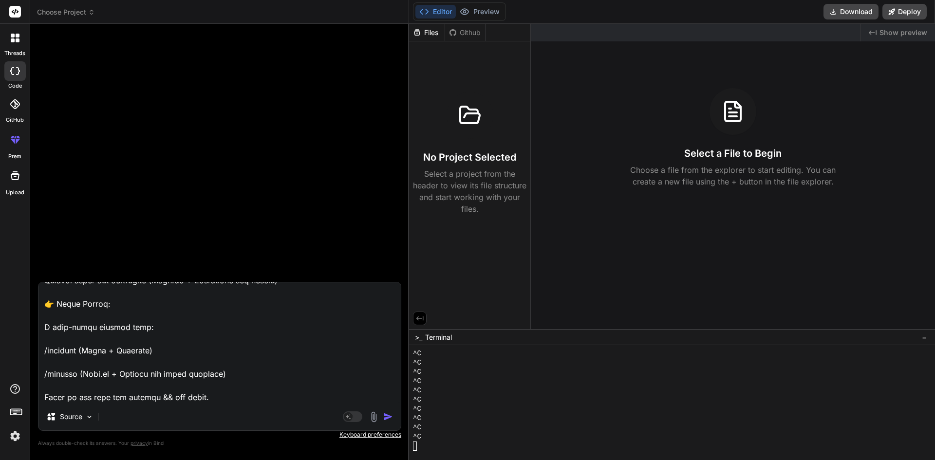
click at [383, 415] on img "button" at bounding box center [388, 417] width 10 height 10
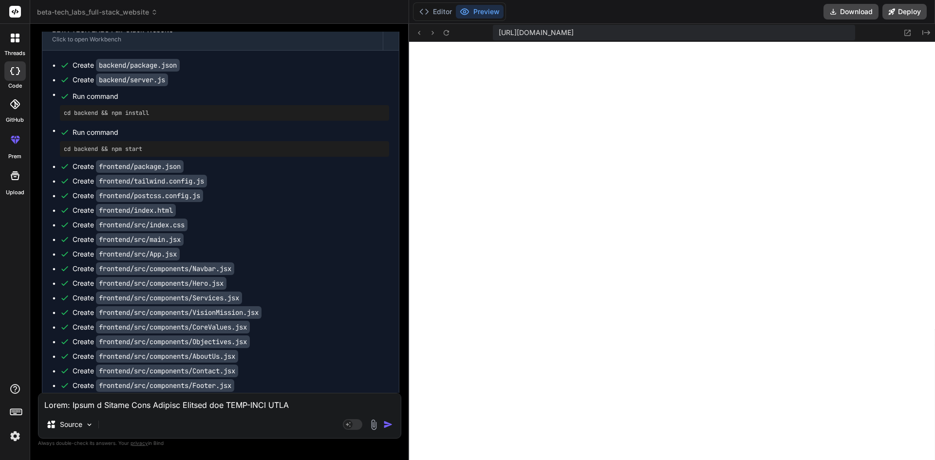
scroll to position [766, 0]
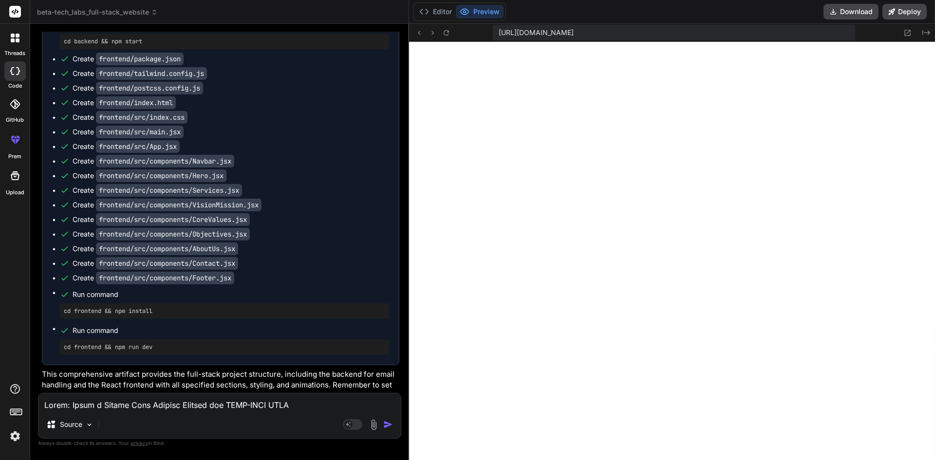
click at [483, 12] on button "Preview" at bounding box center [480, 12] width 48 height 14
click at [435, 8] on button "Editor" at bounding box center [435, 12] width 40 height 14
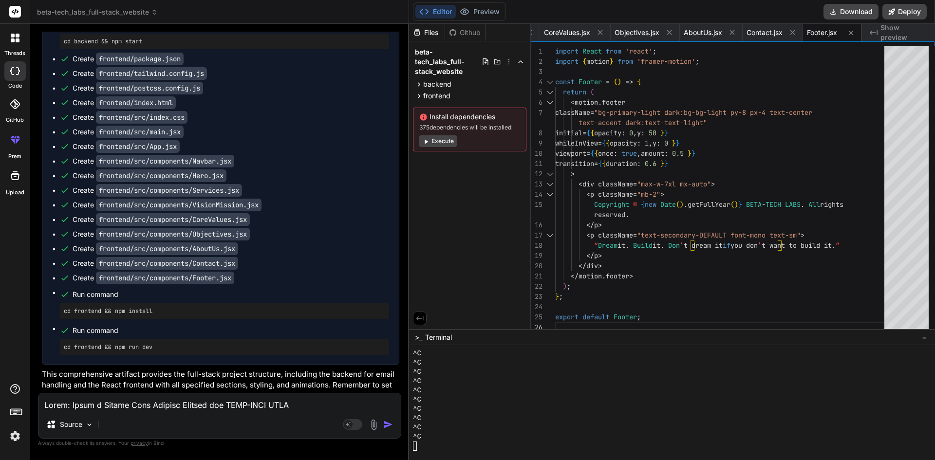
scroll to position [1514, 0]
click at [436, 135] on button "Execute" at bounding box center [437, 141] width 37 height 12
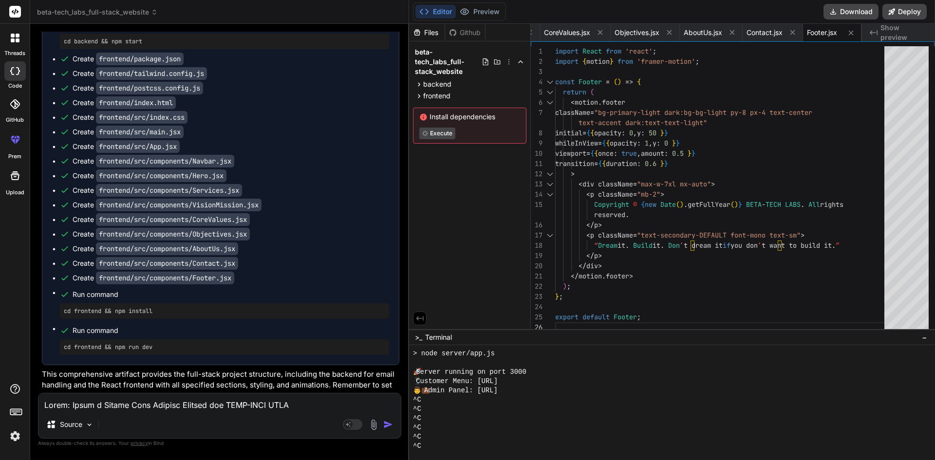
scroll to position [1517, 0]
click at [479, 15] on button "Preview" at bounding box center [480, 12] width 48 height 14
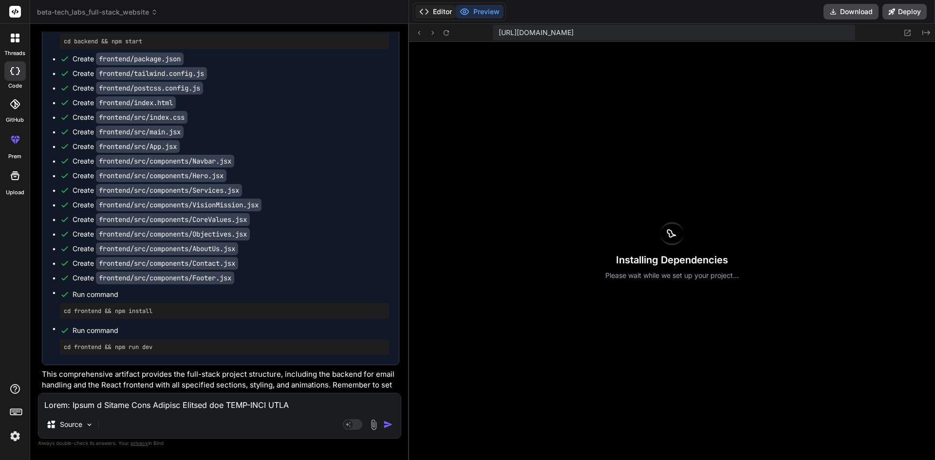
click at [435, 15] on button "Editor" at bounding box center [435, 12] width 40 height 14
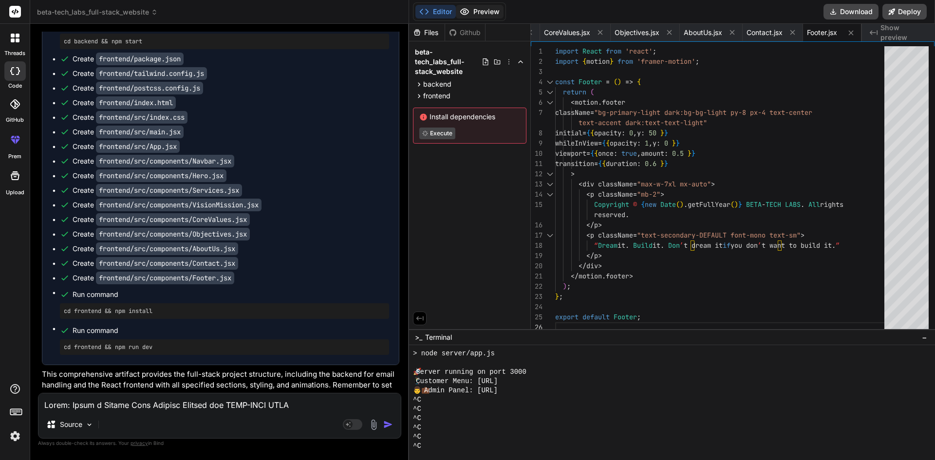
click at [477, 6] on button "Preview" at bounding box center [480, 12] width 48 height 14
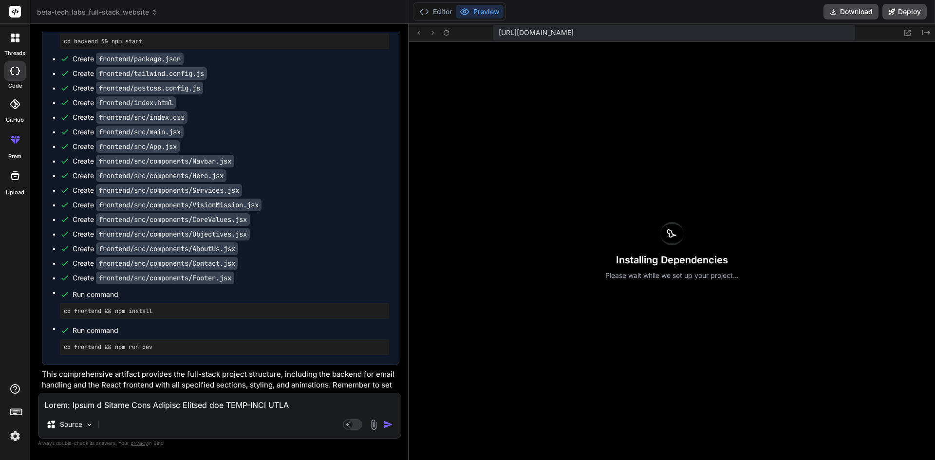
click at [437, 409] on div "Installing Dependencies Please wait while we set up your project..." at bounding box center [672, 251] width 526 height 418
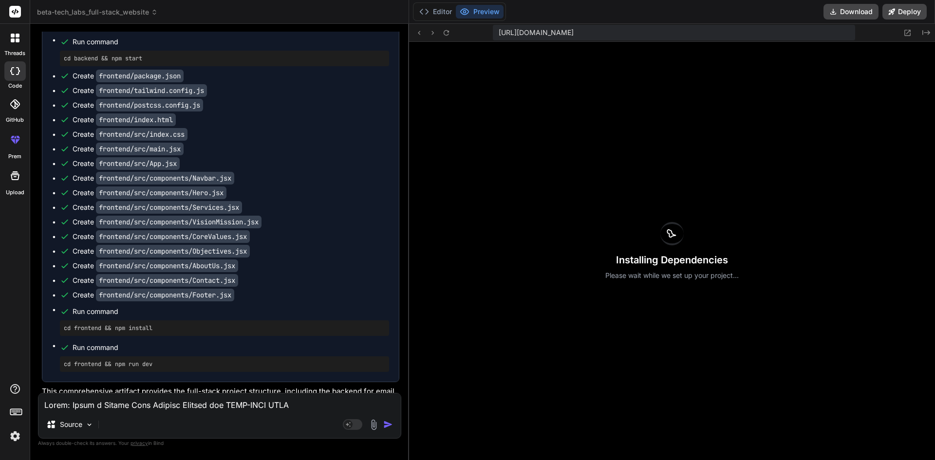
scroll to position [766, 0]
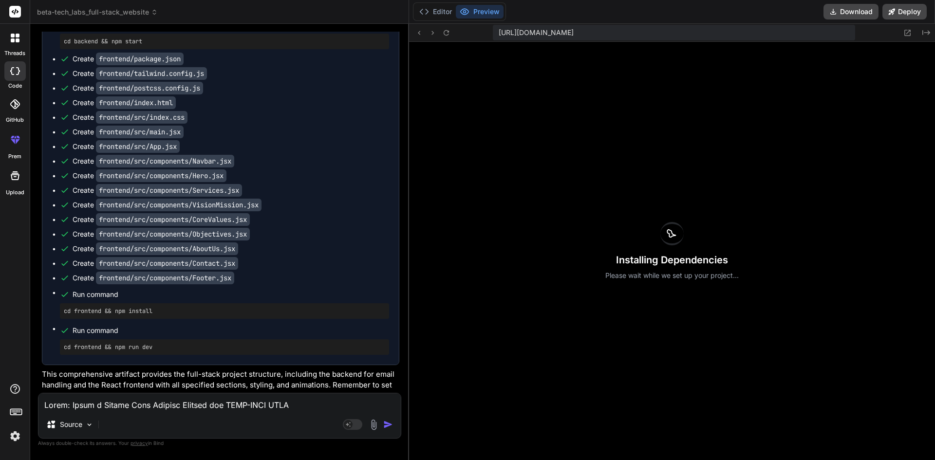
click at [475, 14] on button "Preview" at bounding box center [480, 12] width 48 height 14
click at [444, 15] on button "Editor" at bounding box center [435, 12] width 40 height 14
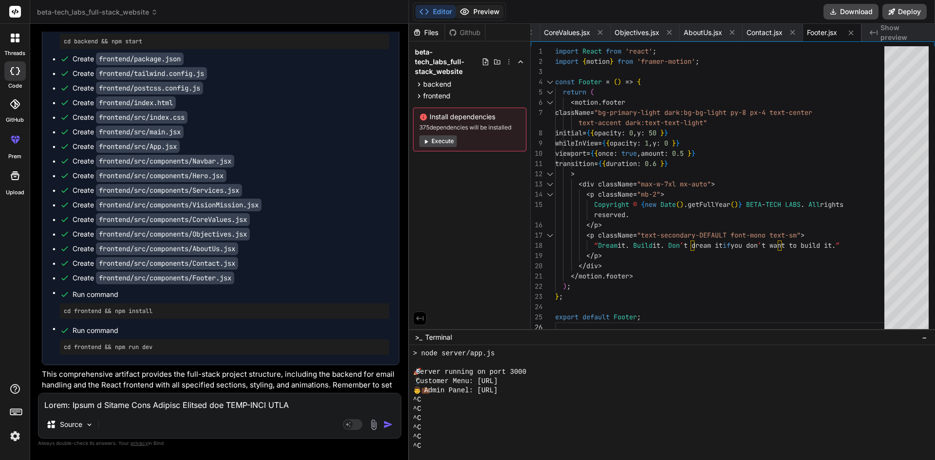
click at [489, 7] on button "Preview" at bounding box center [480, 12] width 48 height 14
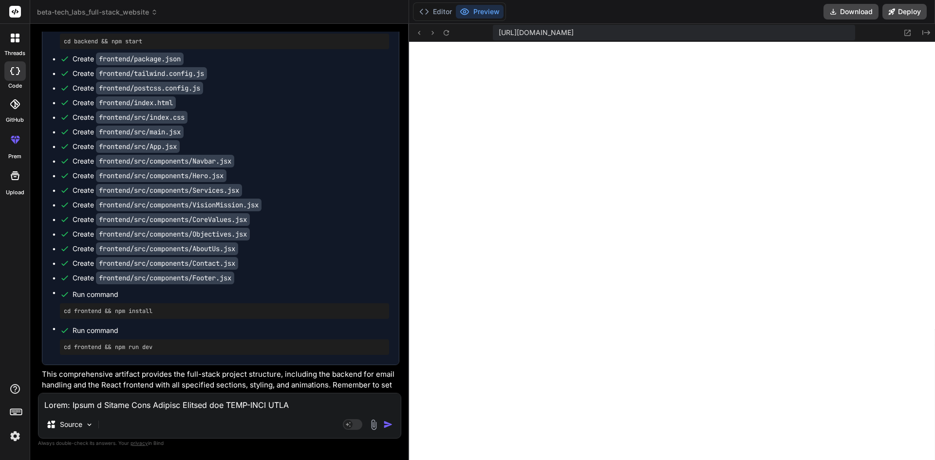
click at [79, 403] on textarea at bounding box center [219, 402] width 362 height 18
paste textarea
click at [93, 403] on textarea at bounding box center [219, 402] width 362 height 18
click at [375, 431] on div "Source" at bounding box center [219, 426] width 362 height 23
click at [373, 426] on img at bounding box center [373, 424] width 11 height 11
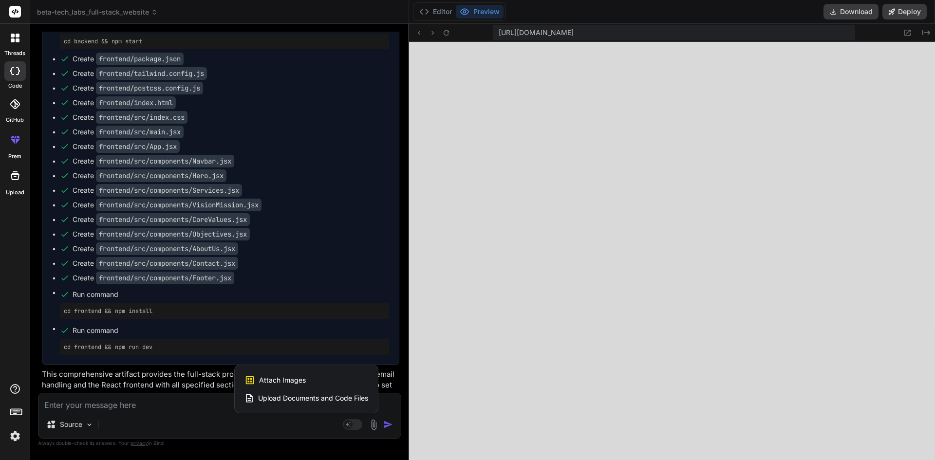
click at [307, 377] on div "Attach Images Image attachments are only supported in [PERSON_NAME] and Gemini …" at bounding box center [306, 380] width 124 height 18
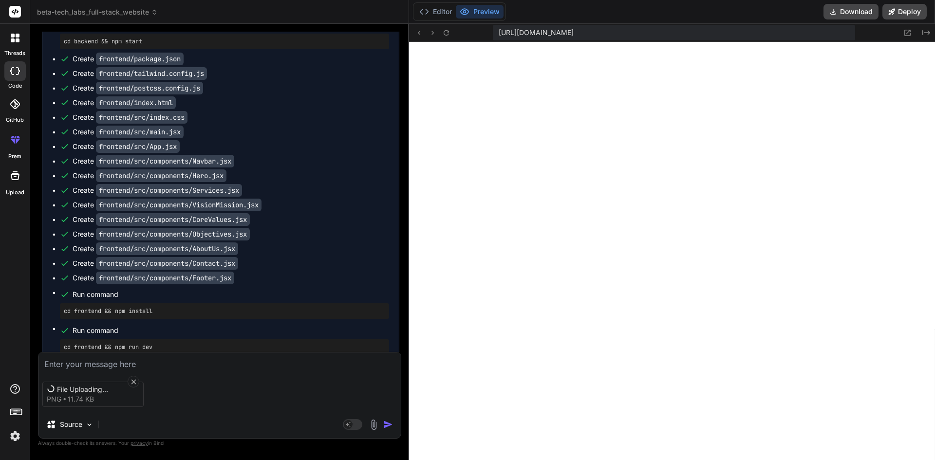
click at [132, 368] on div "File Uploading... png 11.74 KB Source Agent Mode. When this toggle is activated…" at bounding box center [219, 395] width 363 height 87
click at [131, 363] on textarea at bounding box center [219, 361] width 362 height 18
click at [389, 426] on img "button" at bounding box center [388, 425] width 10 height 10
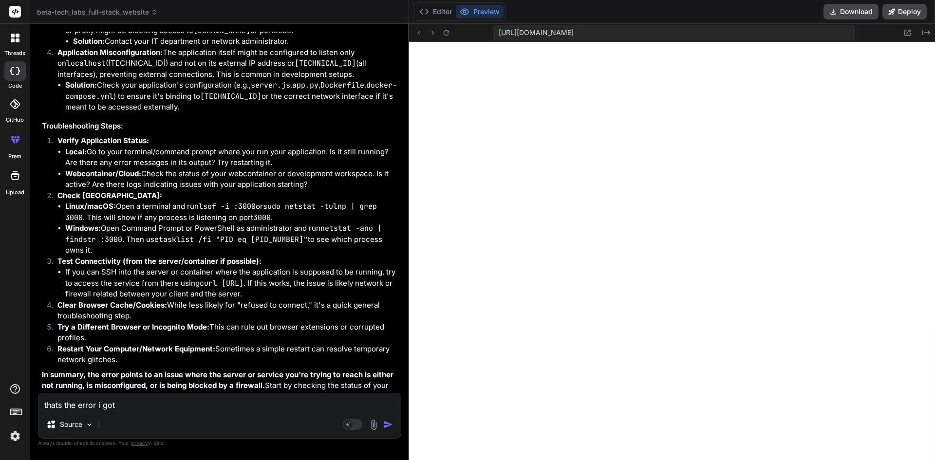
scroll to position [1609, 0]
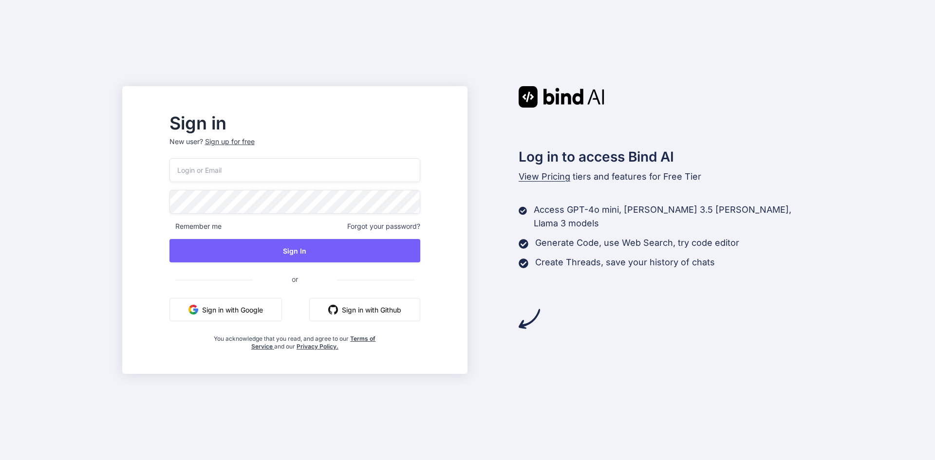
click at [300, 175] on input "email" at bounding box center [294, 170] width 251 height 24
type input "a"
type input "anonymousdev256@gmail.com"
click at [271, 217] on div "anonymousdev256@gmail.com Remember me Forgot your password? Sign In or Sign in …" at bounding box center [294, 254] width 251 height 192
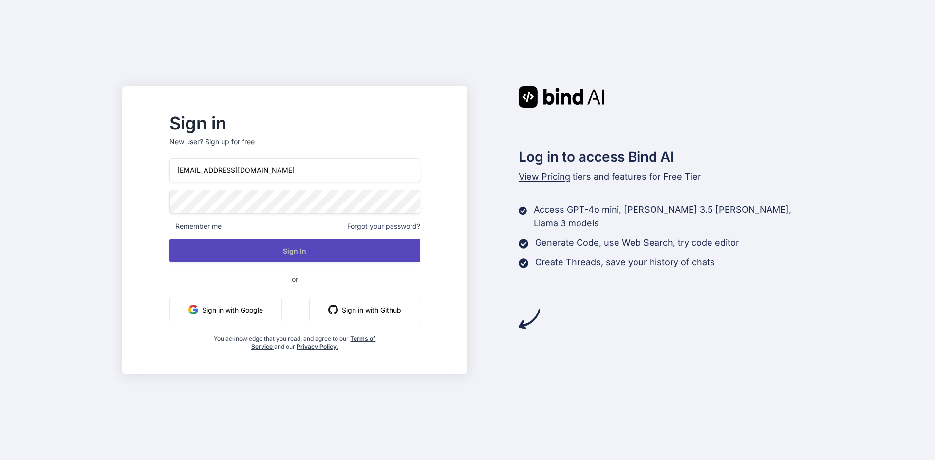
click at [302, 250] on button "Sign In" at bounding box center [294, 250] width 251 height 23
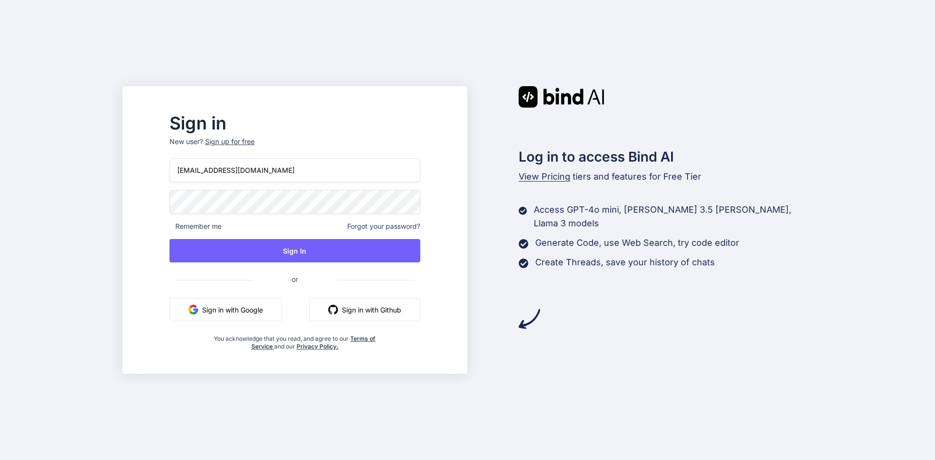
click at [258, 312] on button "Sign in with Google" at bounding box center [225, 309] width 112 height 23
